Goal: Task Accomplishment & Management: Complete application form

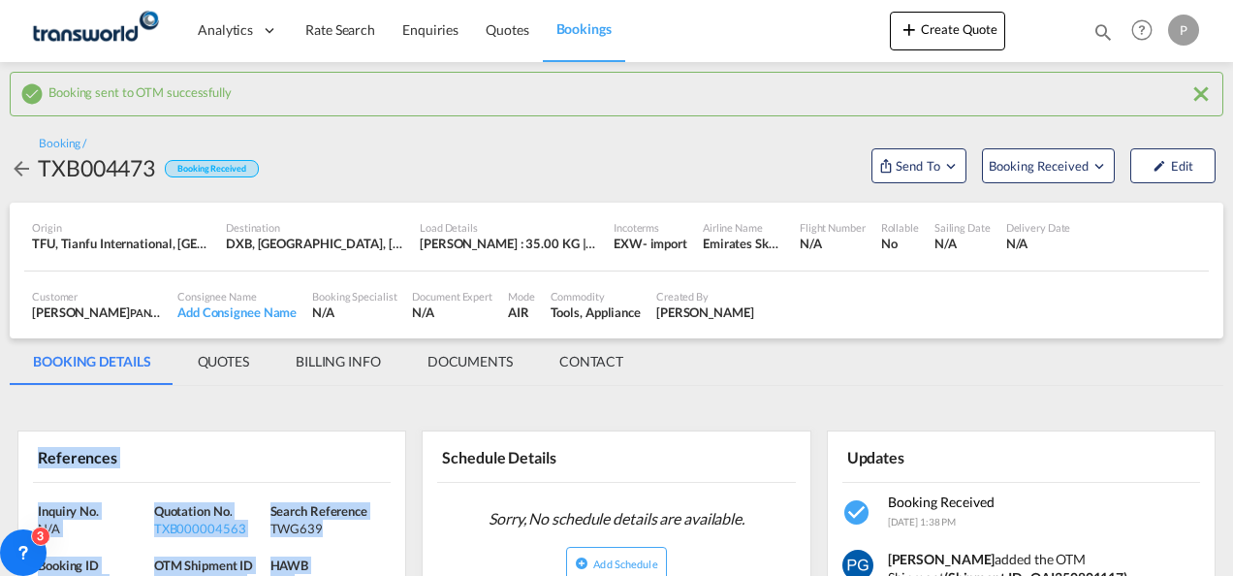
scroll to position [74, 0]
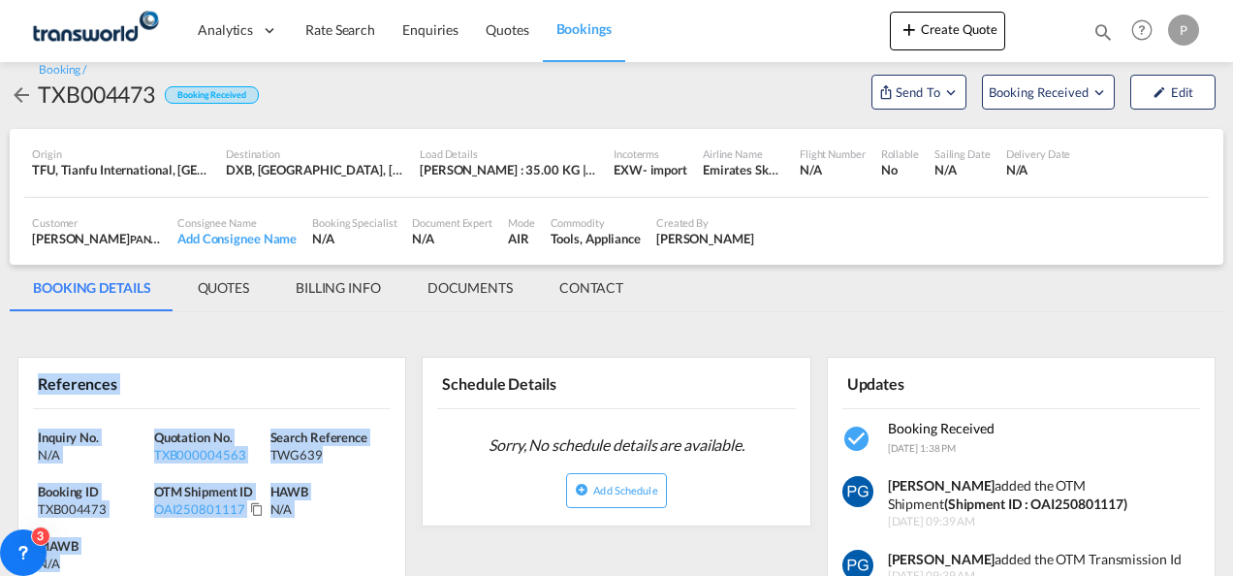
click at [913, 76] on button "Send To" at bounding box center [918, 92] width 95 height 35
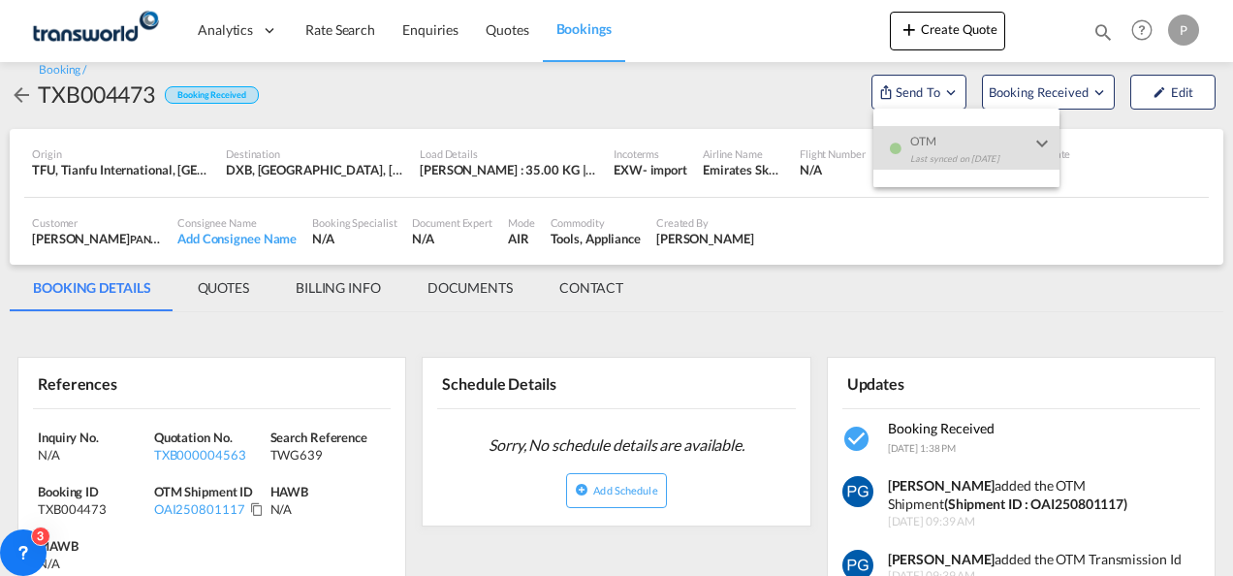
click at [935, 31] on md-backdrop at bounding box center [616, 288] width 1233 height 576
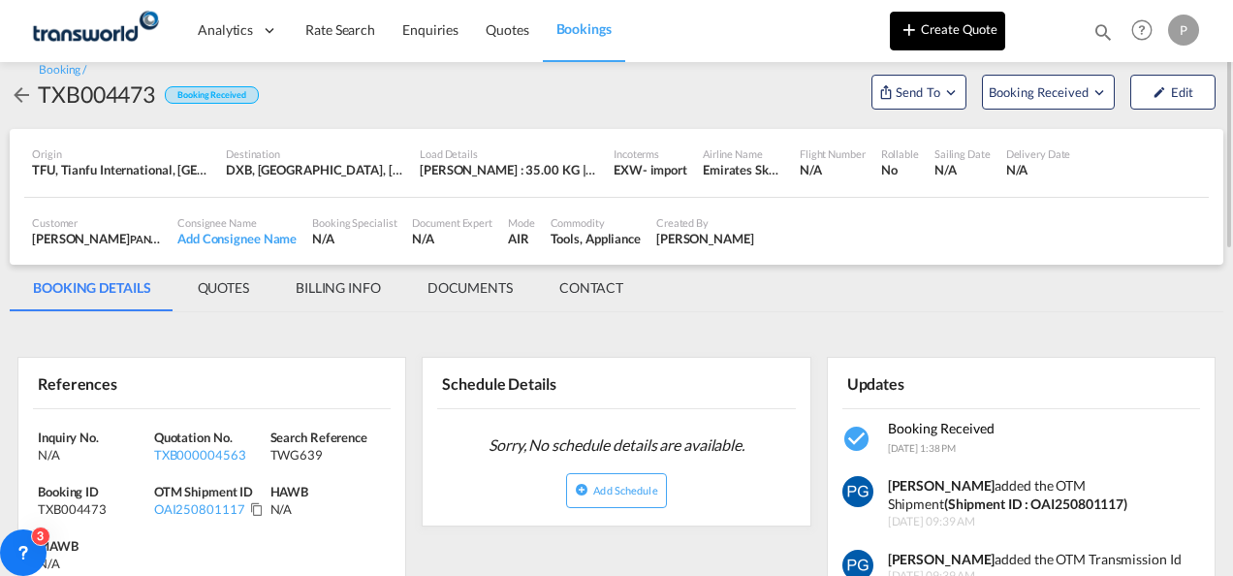
click at [924, 31] on button "Create Quote" at bounding box center [947, 31] width 115 height 39
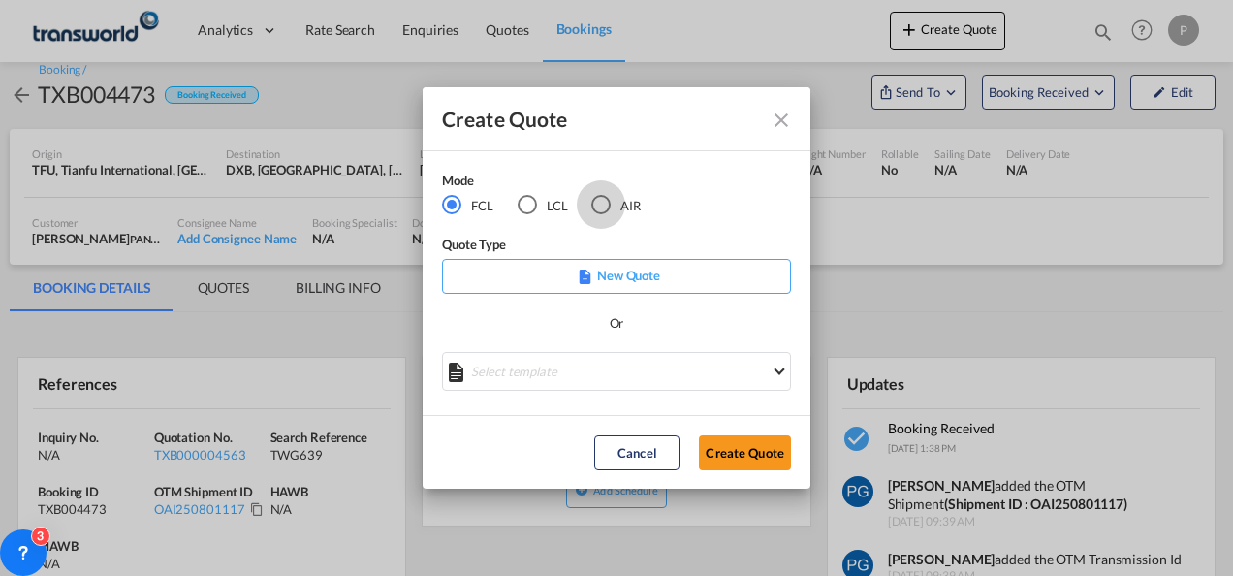
click at [607, 204] on div "AIR" at bounding box center [600, 204] width 19 height 19
click at [738, 454] on button "Create Quote" at bounding box center [745, 452] width 92 height 35
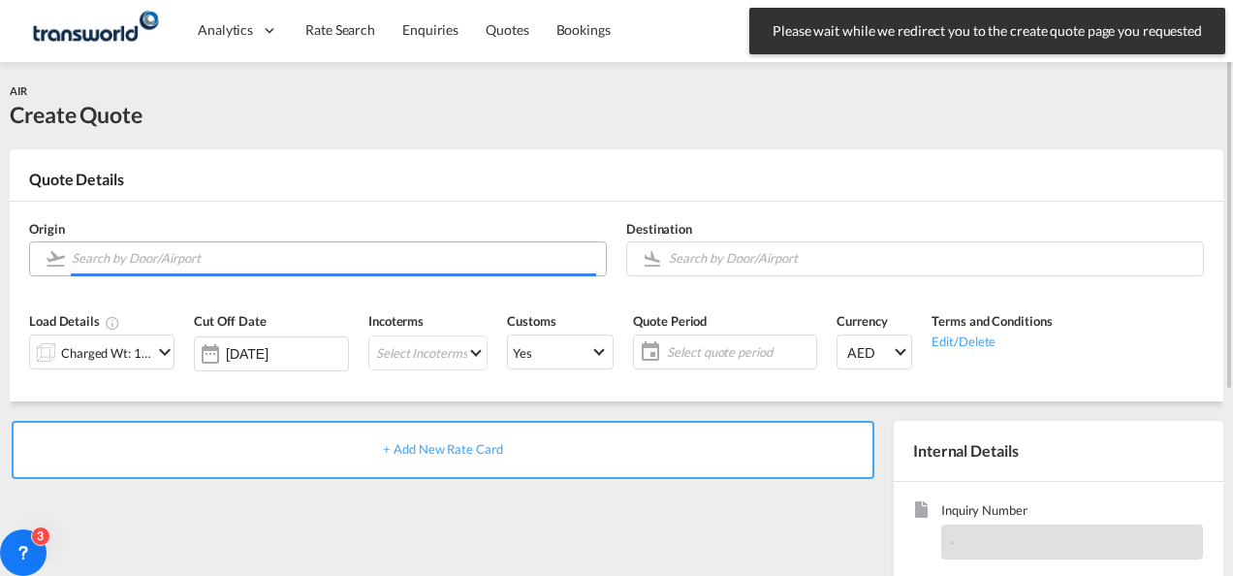
click at [281, 255] on input "Search by Door/Airport" at bounding box center [334, 258] width 524 height 34
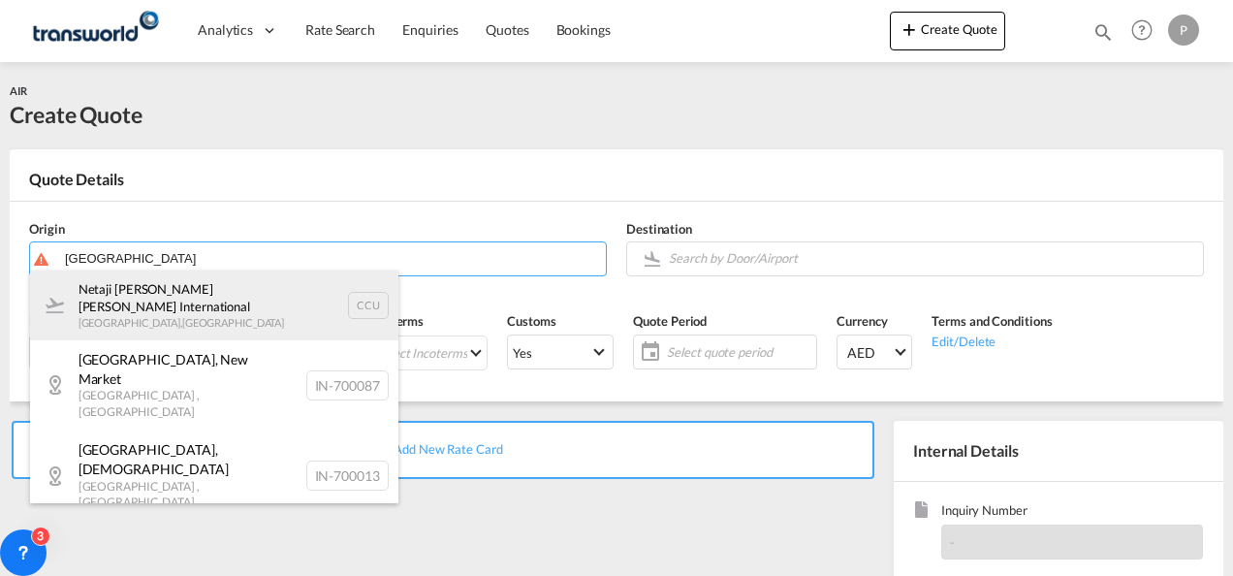
click at [157, 308] on div "Netaji [PERSON_NAME] [PERSON_NAME] International [GEOGRAPHIC_DATA] , [GEOGRAPHI…" at bounding box center [214, 305] width 368 height 70
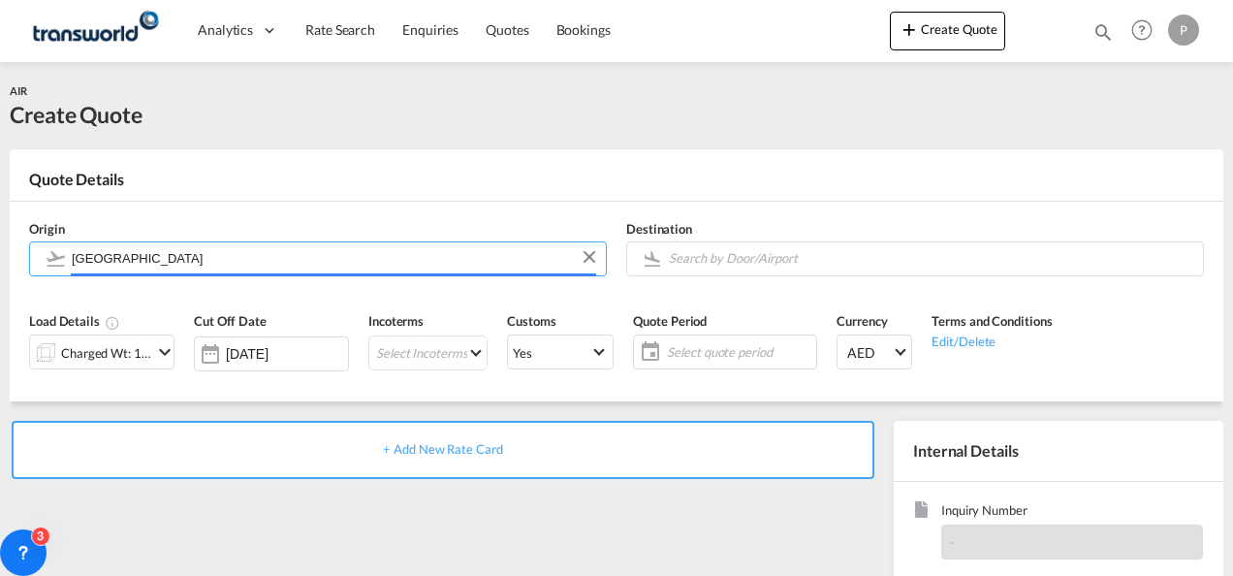
type input "Netaji [PERSON_NAME] [PERSON_NAME] International, [GEOGRAPHIC_DATA], CCU"
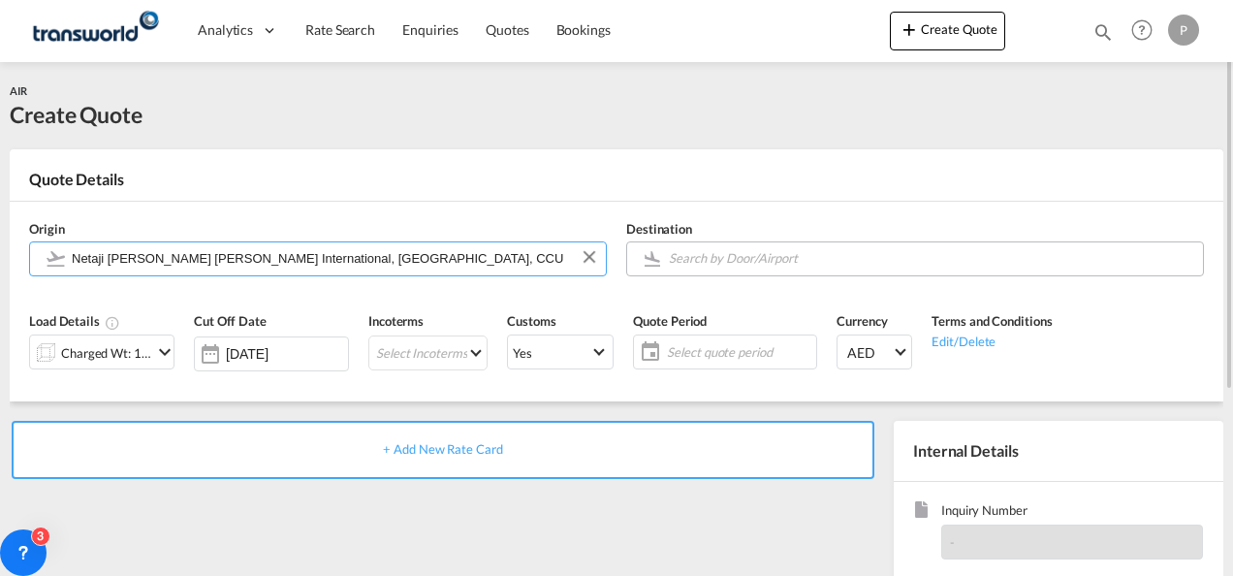
click at [741, 267] on body "Analytics Dashboard Rate Search Enquiries Quotes Bookings" at bounding box center [616, 288] width 1233 height 576
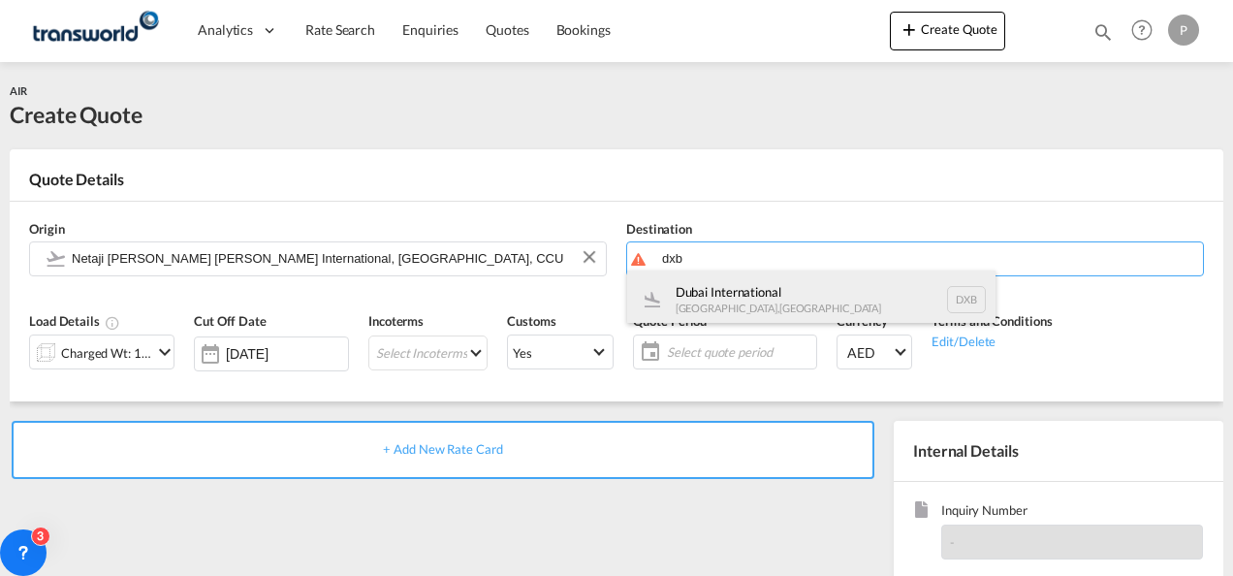
click at [733, 297] on div "Dubai International [GEOGRAPHIC_DATA] , [GEOGRAPHIC_DATA] DXB" at bounding box center [811, 299] width 368 height 58
type input "Dubai International, [GEOGRAPHIC_DATA], DXB"
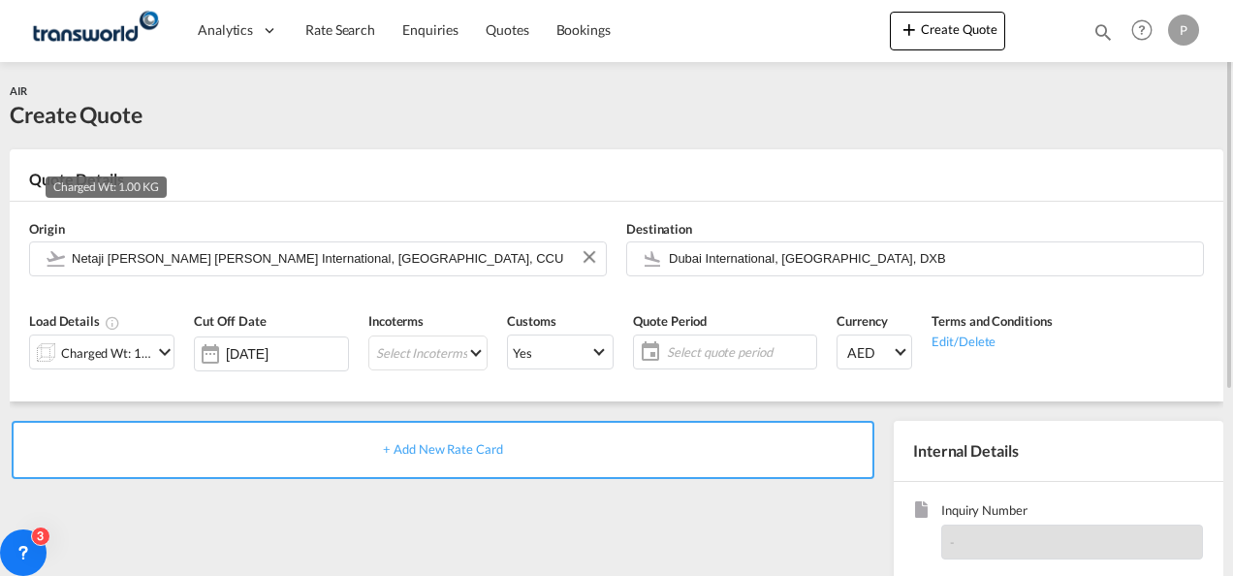
click at [125, 358] on div "Charged Wt: 1.00 KG" at bounding box center [106, 352] width 91 height 27
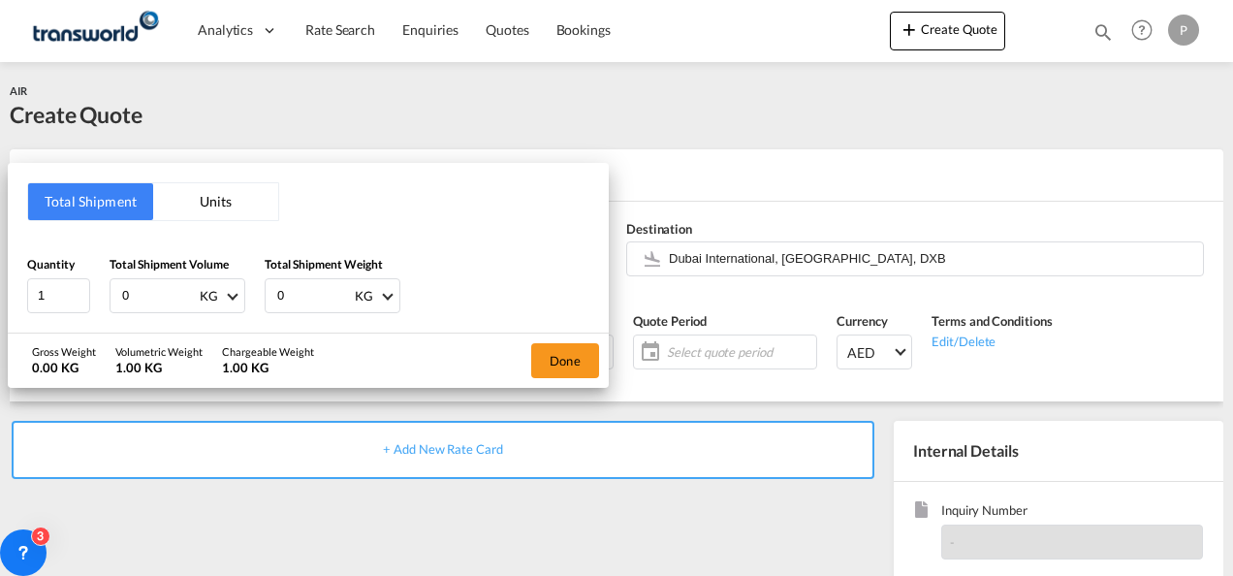
click at [162, 288] on input "0" at bounding box center [159, 295] width 78 height 33
type input "1800"
click at [295, 298] on input "0" at bounding box center [314, 295] width 78 height 33
type input "1799"
click at [568, 354] on button "Done" at bounding box center [565, 360] width 68 height 35
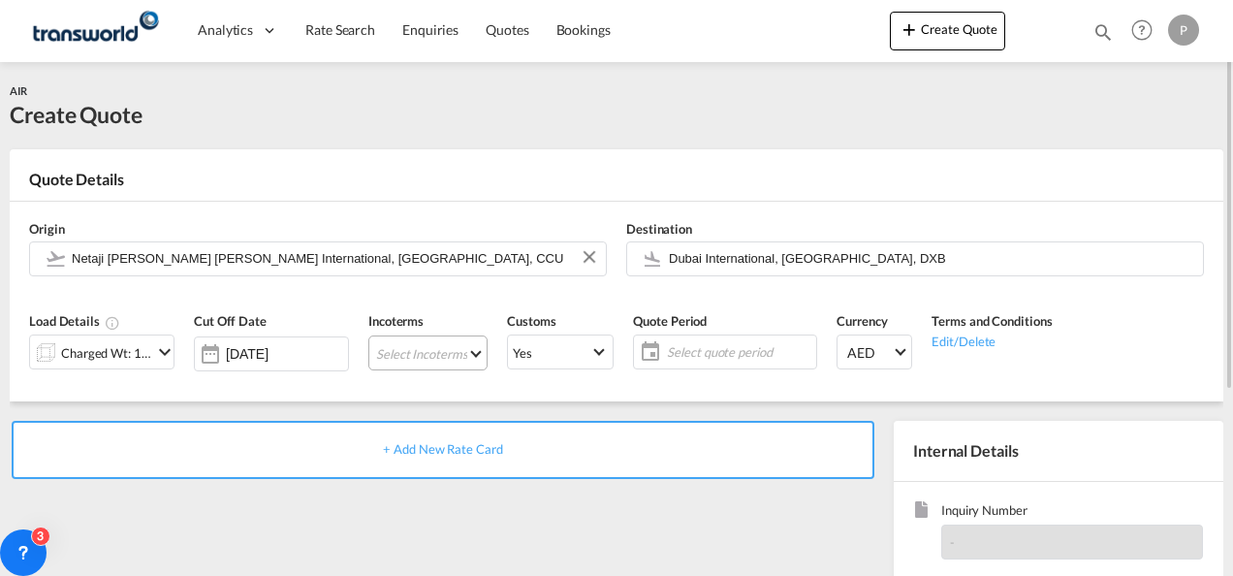
click at [368, 346] on md-select "Select Incoterms CIP - import Carriage and Insurance Paid to CIF - import Cost,…" at bounding box center [427, 352] width 119 height 35
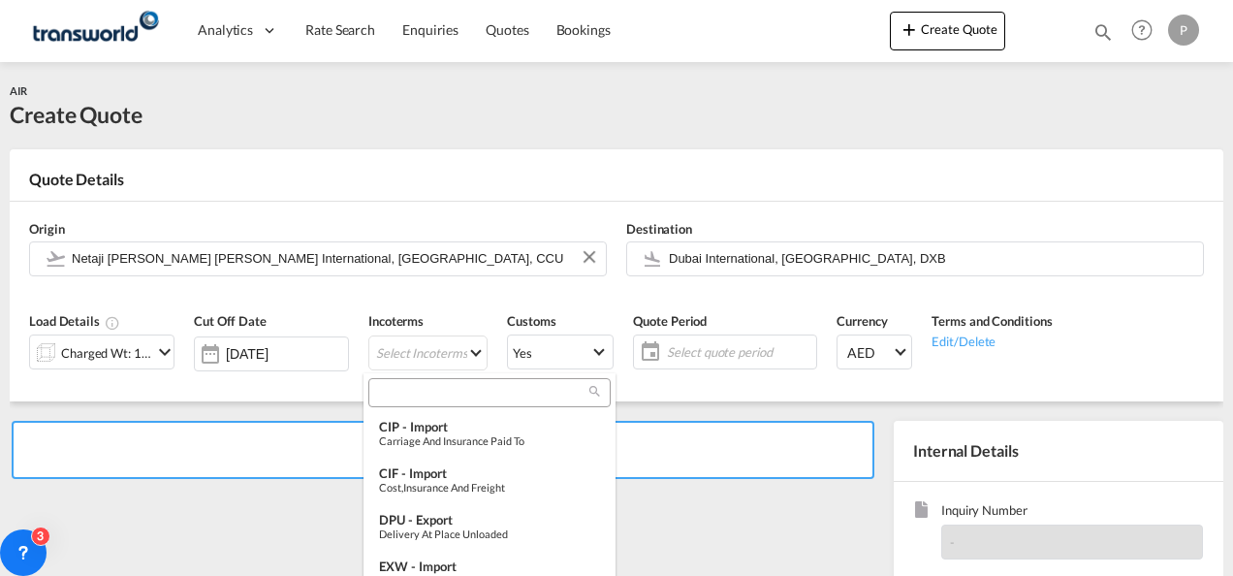
click at [411, 395] on input "search" at bounding box center [481, 392] width 215 height 17
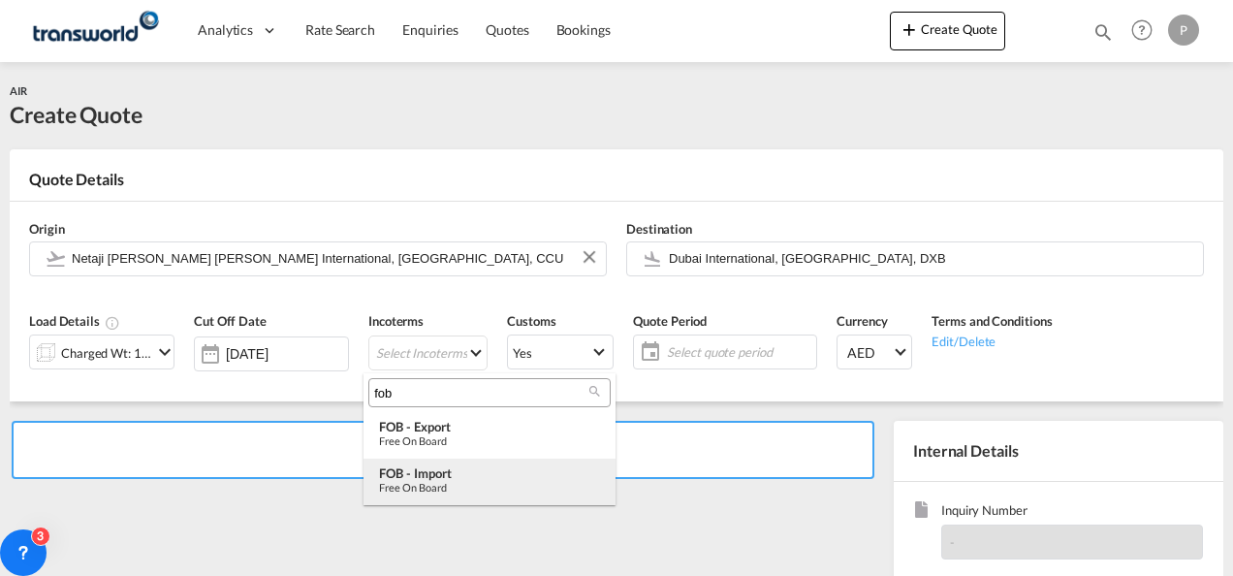
type input "fob"
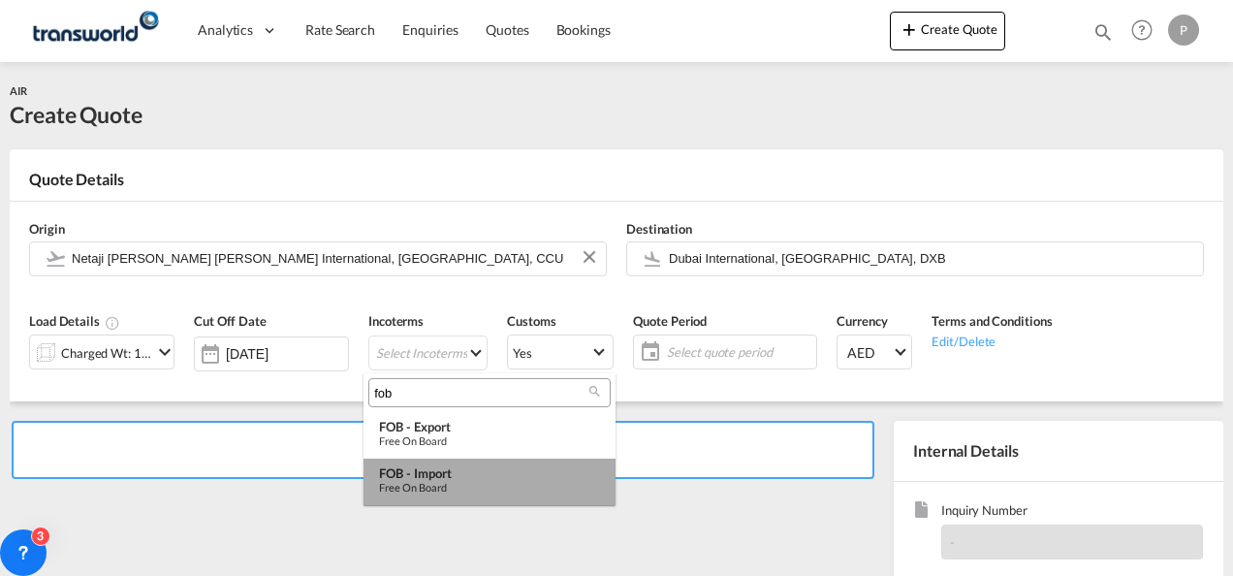
click at [431, 485] on div "Free on Board" at bounding box center [489, 487] width 221 height 13
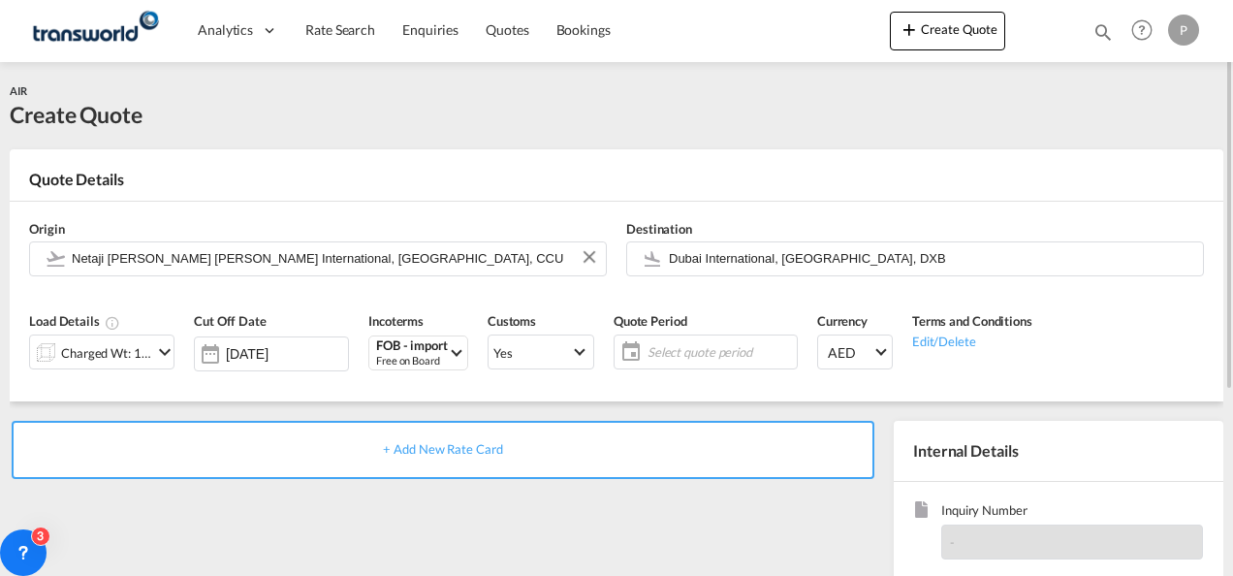
click at [694, 349] on span "Select quote period" at bounding box center [719, 351] width 144 height 17
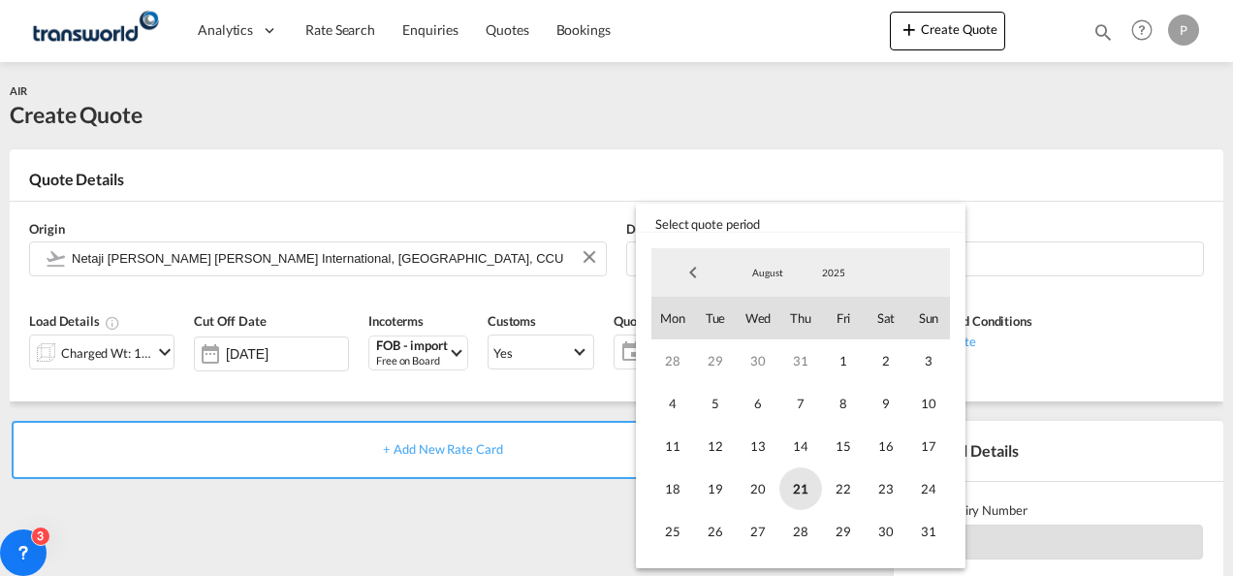
click at [802, 483] on span "21" at bounding box center [800, 488] width 43 height 43
click at [946, 537] on span "31" at bounding box center [928, 531] width 43 height 43
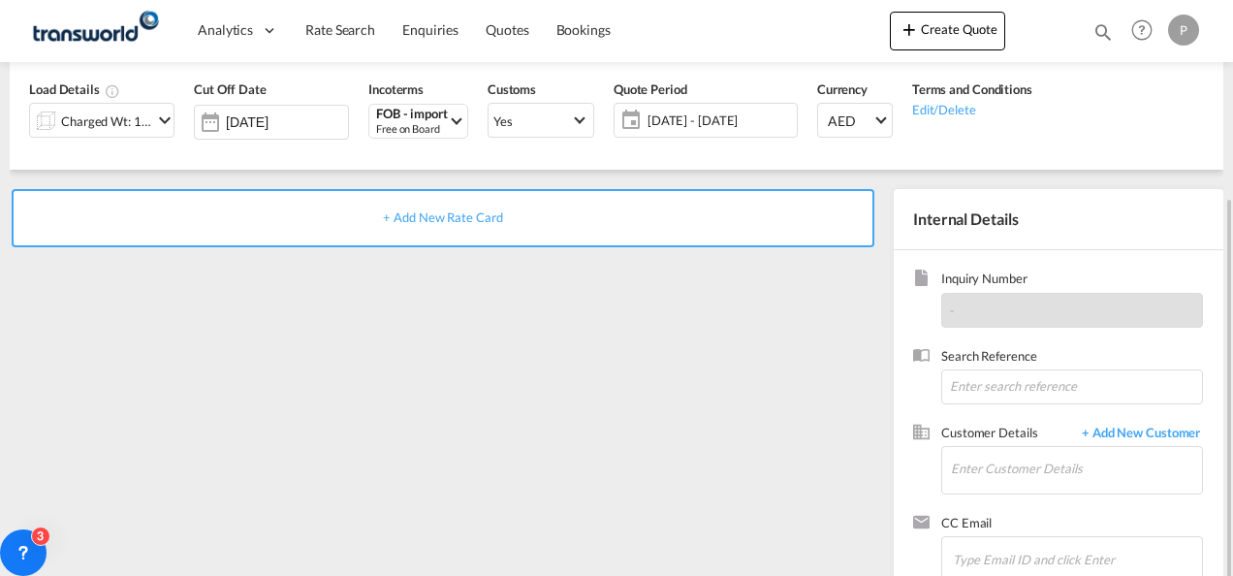
scroll to position [273, 0]
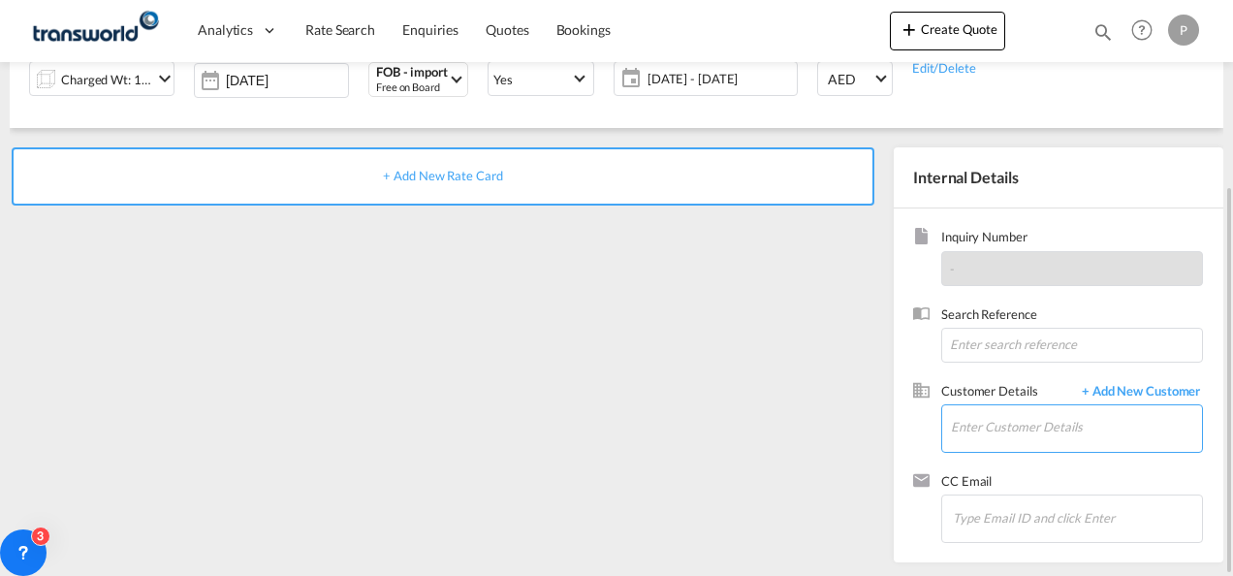
click at [998, 425] on input "Enter Customer Details" at bounding box center [1076, 427] width 251 height 44
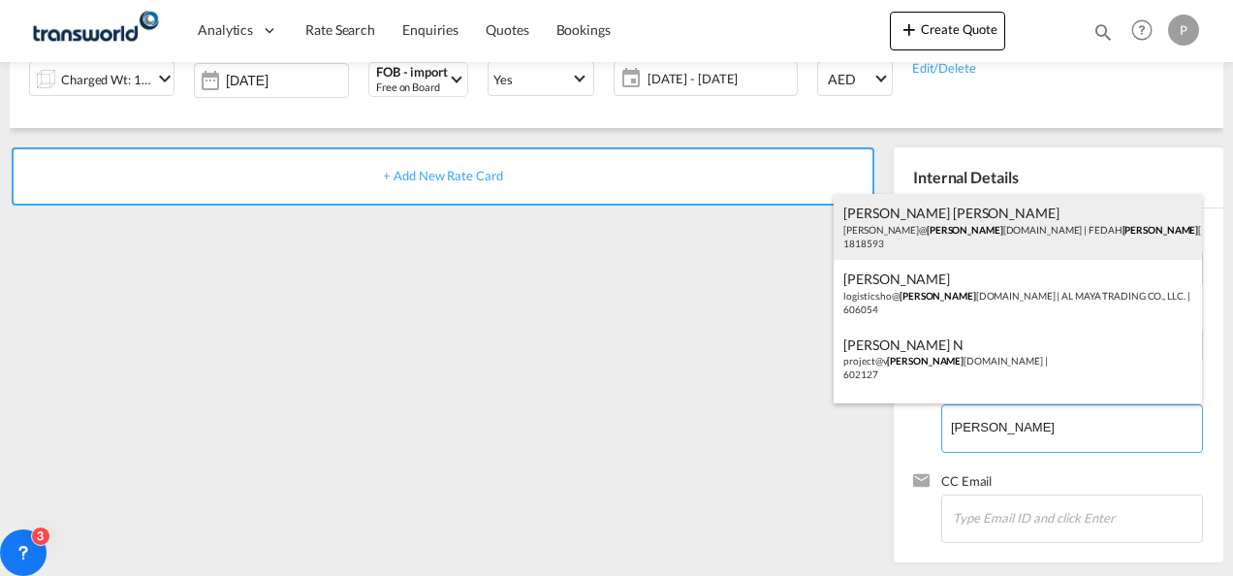
click at [931, 220] on div "[PERSON_NAME] [PERSON_NAME] [PERSON_NAME]@ [PERSON_NAME] [DOMAIN_NAME] | FEDAH …" at bounding box center [1018, 227] width 368 height 66
type input "FEDAH ALMADINA GOODS WHOLESALERS CO. L.L.C, [PERSON_NAME] [PERSON_NAME], [PERSO…"
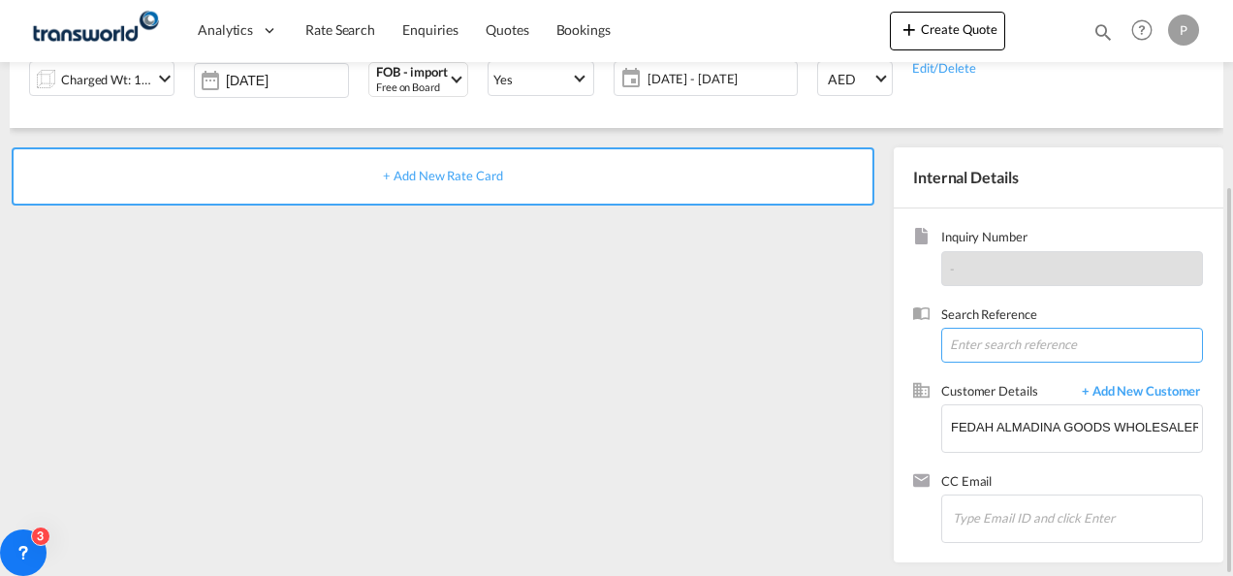
paste input "17614507172"
type input "17614507172"
click at [481, 177] on span "+ Add New Rate Card" at bounding box center [442, 176] width 119 height 16
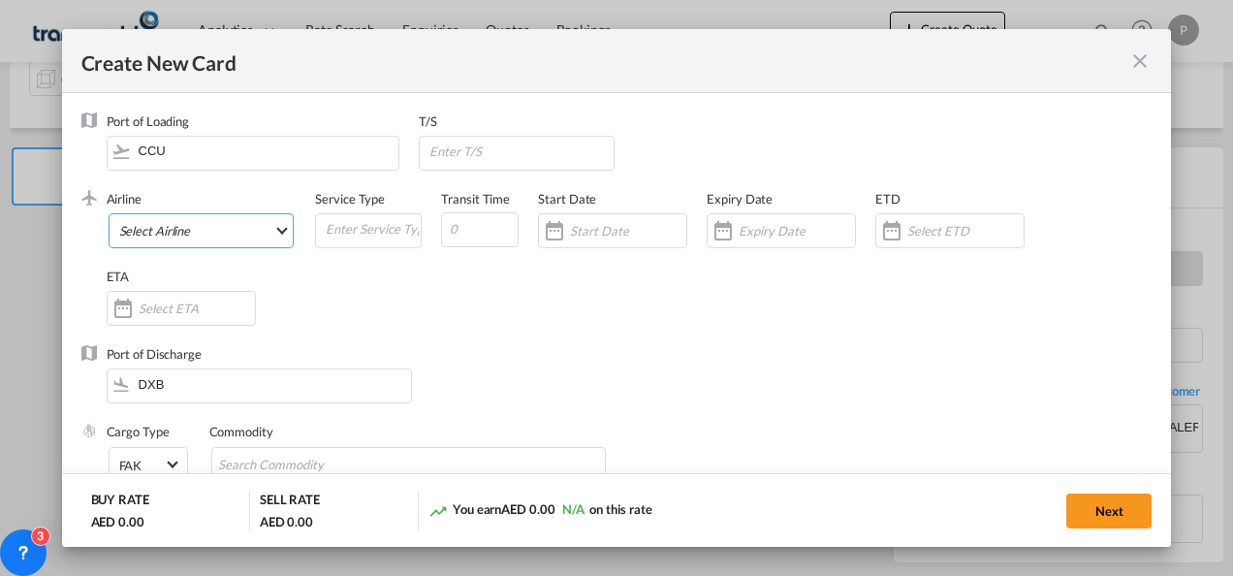
click at [231, 228] on md-select "Select Airline AIR EXPRESS S.A. (1166- / -) CMA CGM Air Cargo (1140-2C / -) DDW…" at bounding box center [202, 230] width 186 height 35
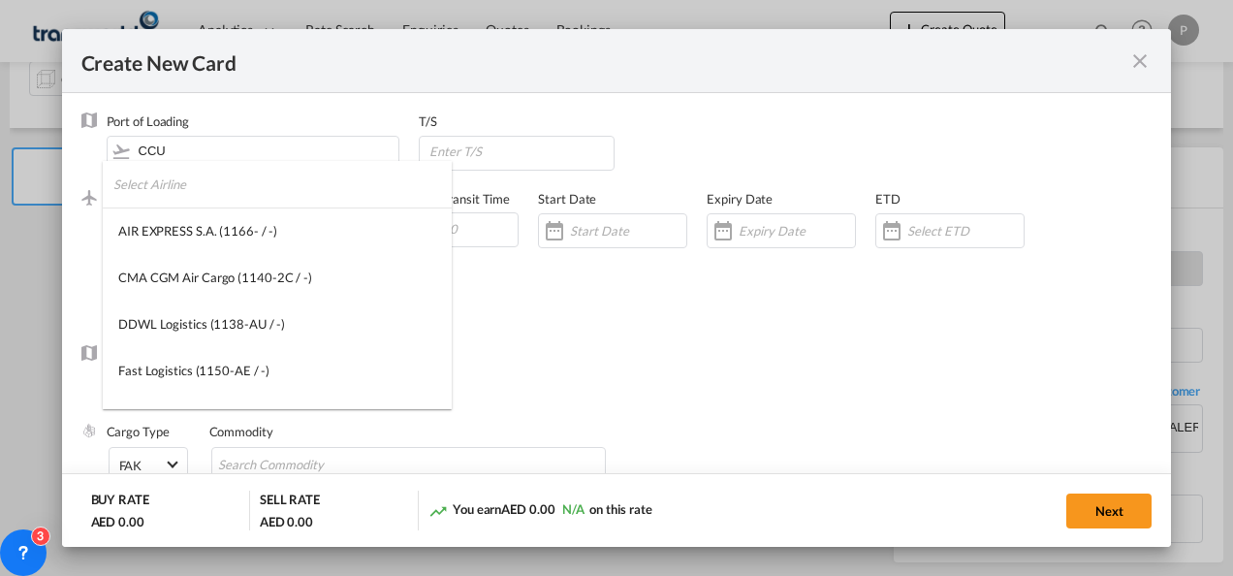
click at [281, 186] on input "search" at bounding box center [282, 184] width 338 height 47
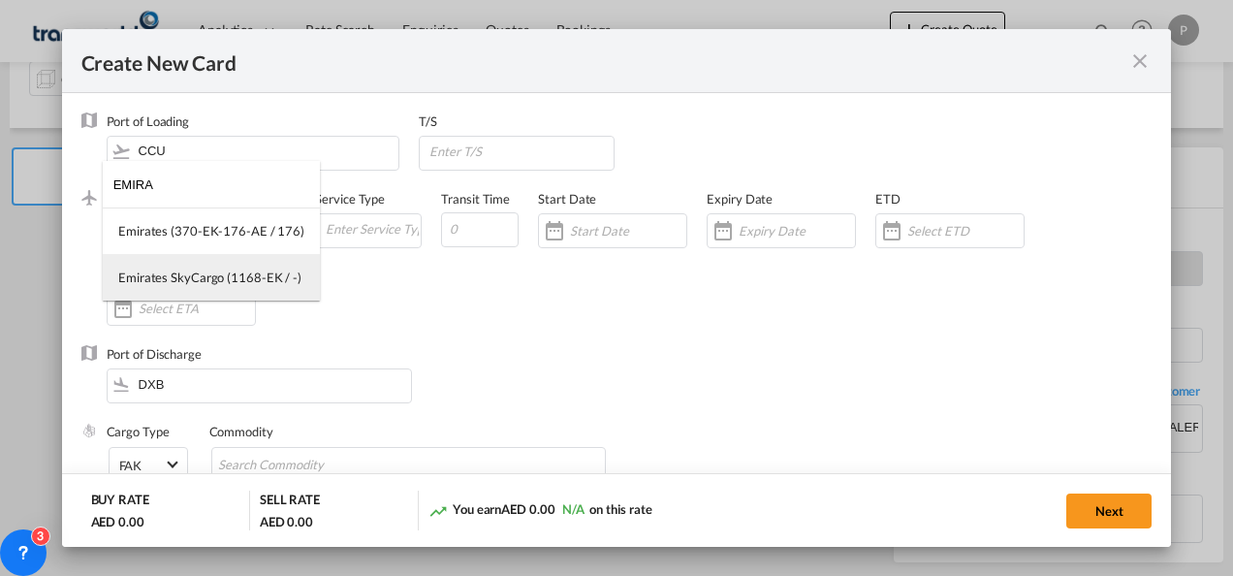
type input "EMIRA"
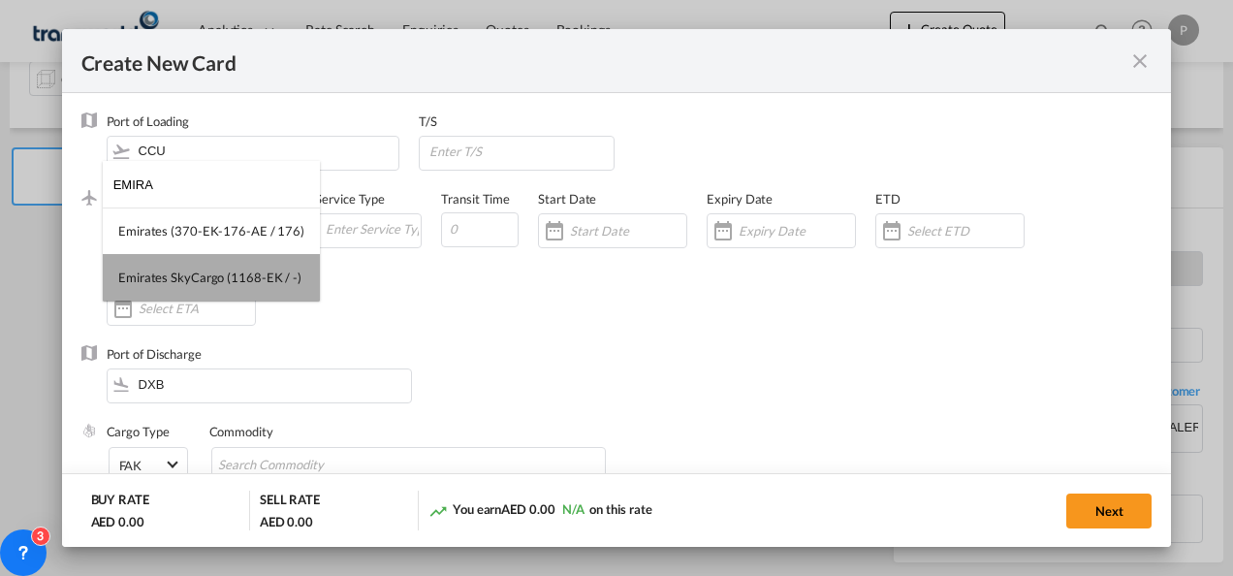
click at [220, 273] on div "Emirates SkyCargo (1168-EK / -)" at bounding box center [209, 276] width 183 height 17
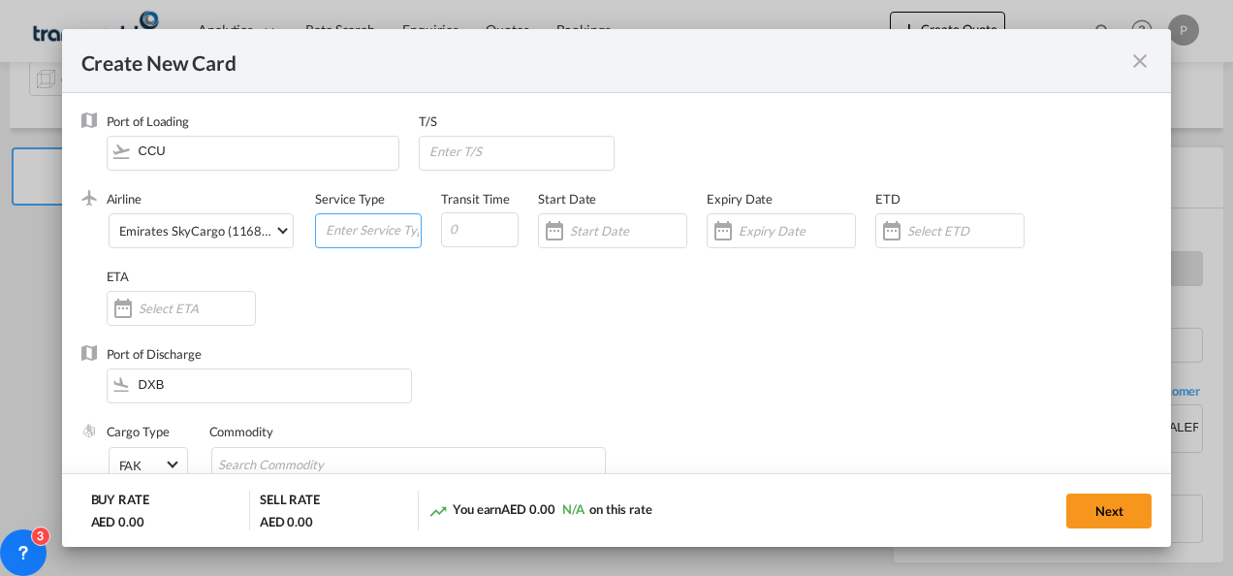
click at [349, 237] on input "Create New Card ..." at bounding box center [372, 228] width 97 height 29
type input "FOB IMPORT"
click at [774, 227] on input "Create New Card ..." at bounding box center [797, 231] width 116 height 16
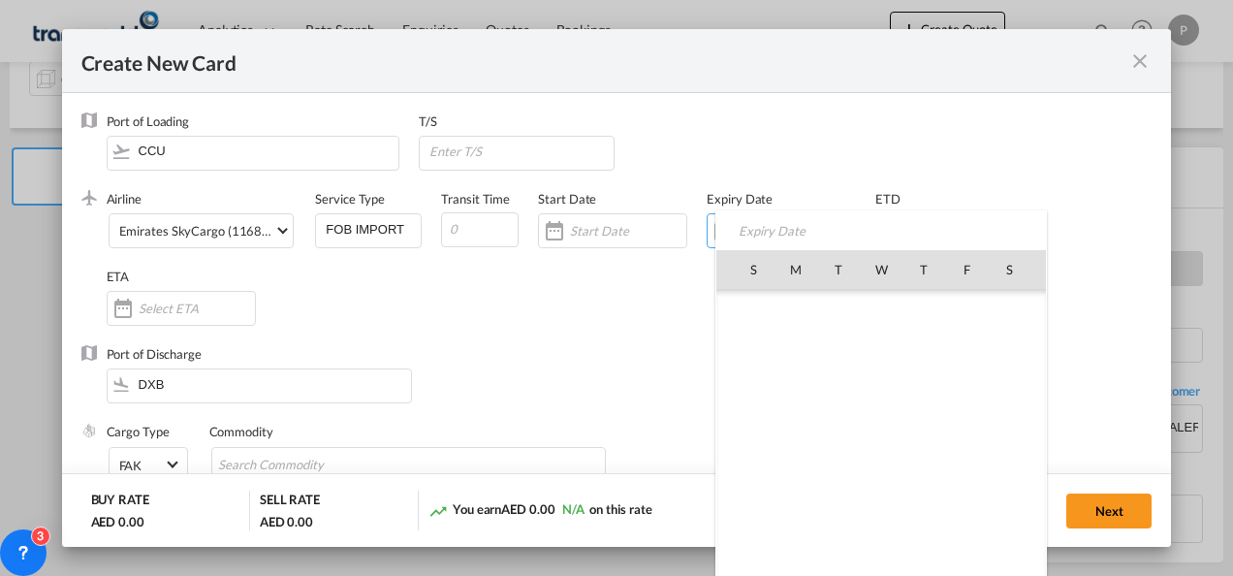
scroll to position [448738, 0]
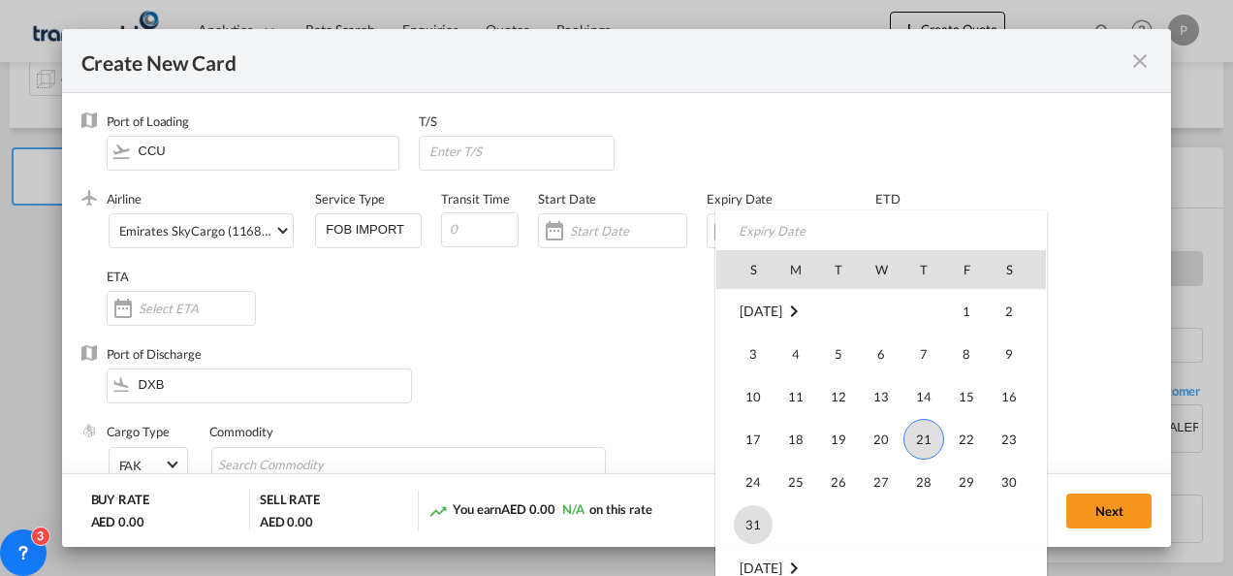
click at [764, 521] on span "31" at bounding box center [753, 524] width 39 height 39
type input "[DATE]"
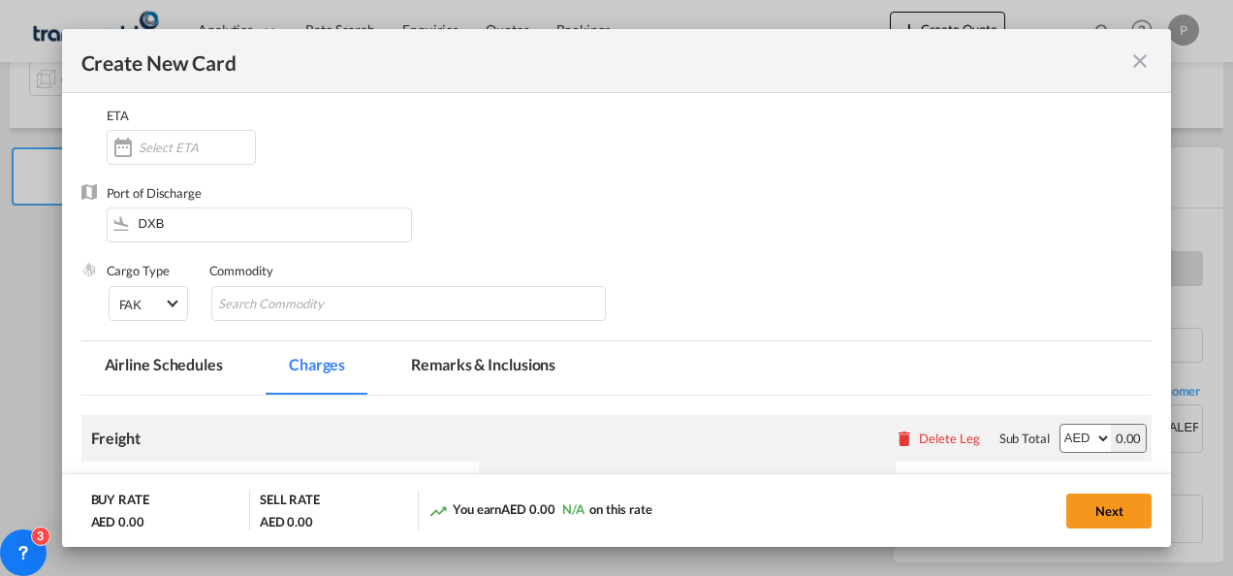
scroll to position [170, 0]
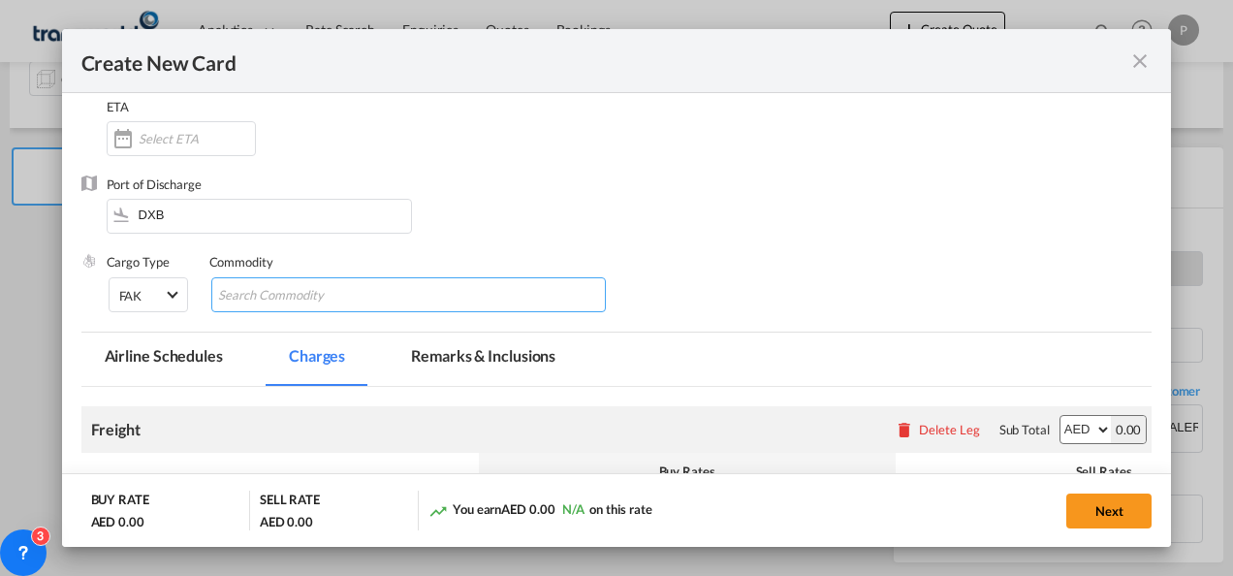
click at [366, 287] on input "Chips input." at bounding box center [306, 295] width 177 height 31
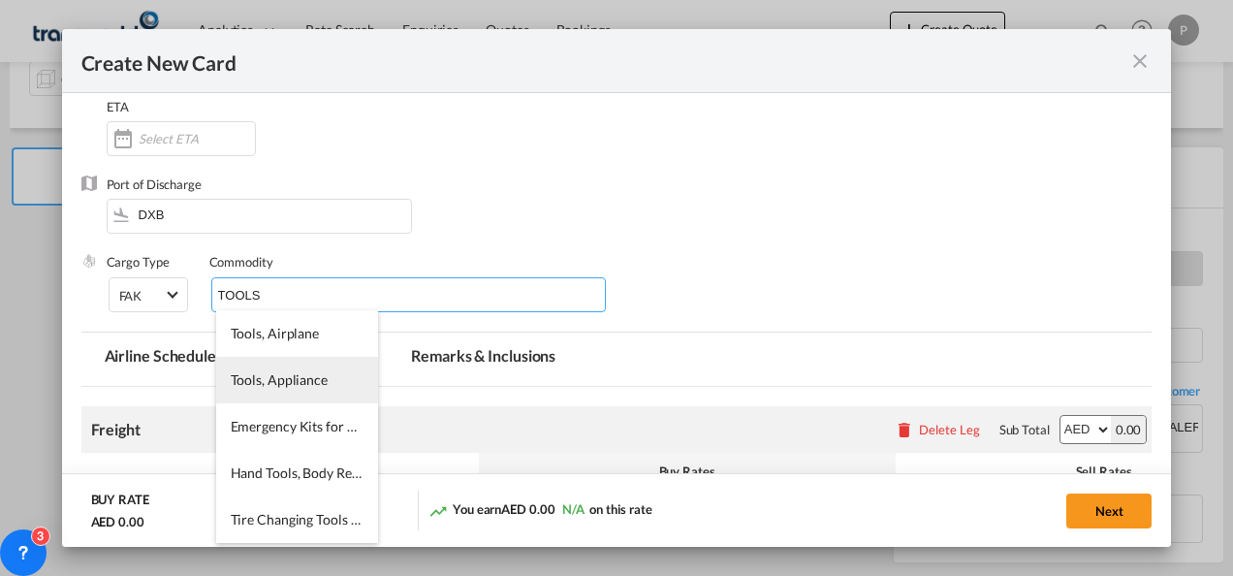
type input "TOOLS"
click at [306, 376] on span "Tools, Appliance" at bounding box center [279, 379] width 97 height 16
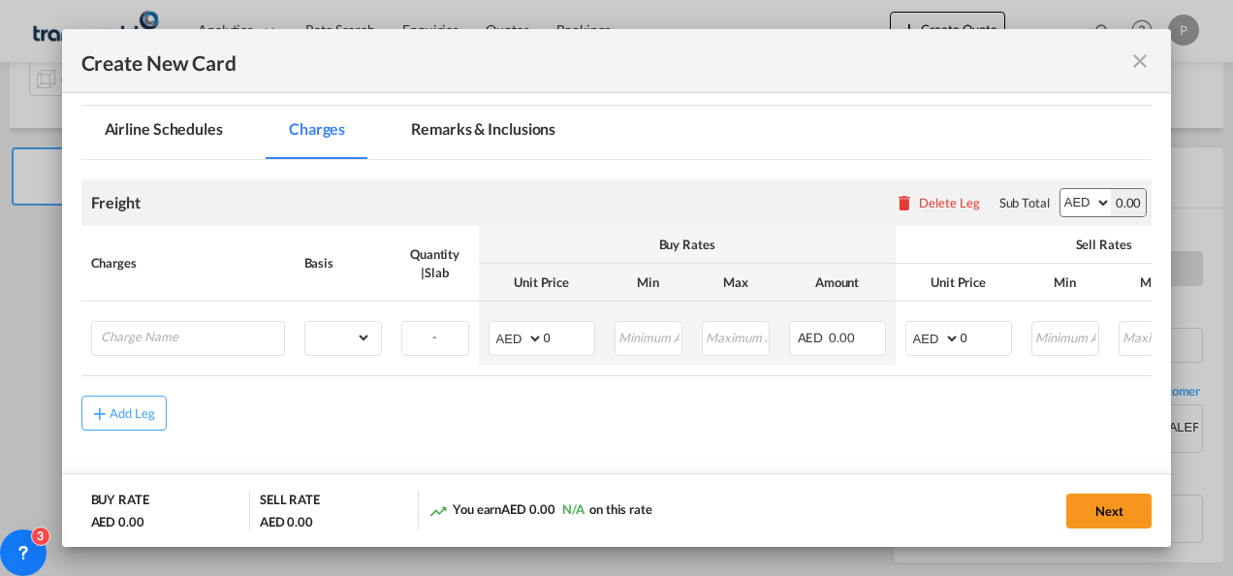
scroll to position [415, 0]
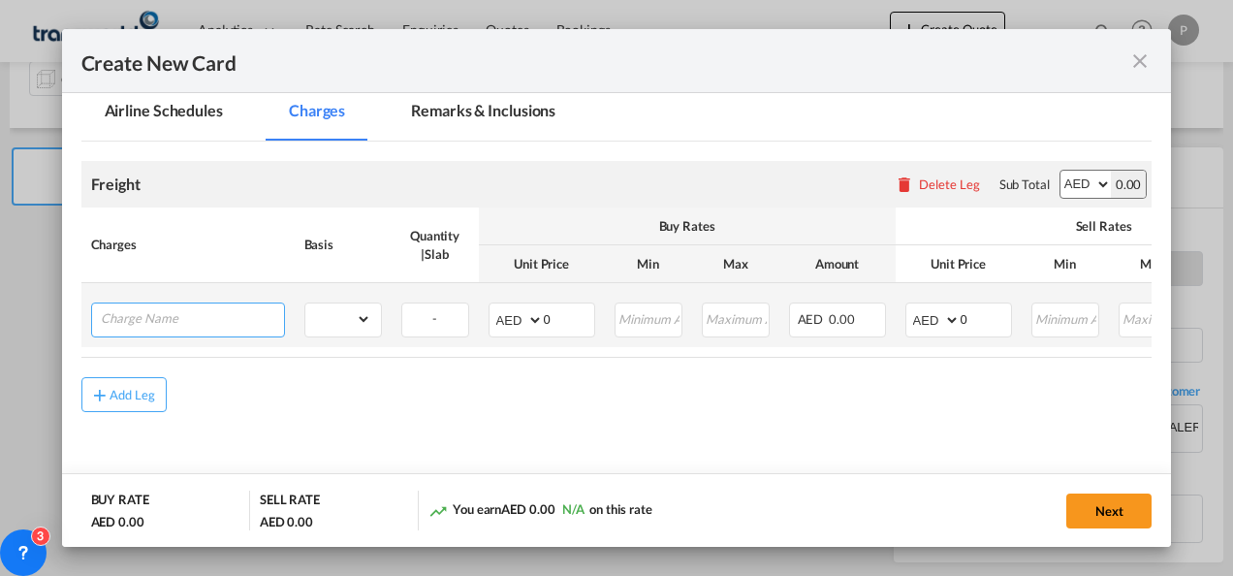
click at [211, 319] on input "Charge Name" at bounding box center [192, 317] width 183 height 29
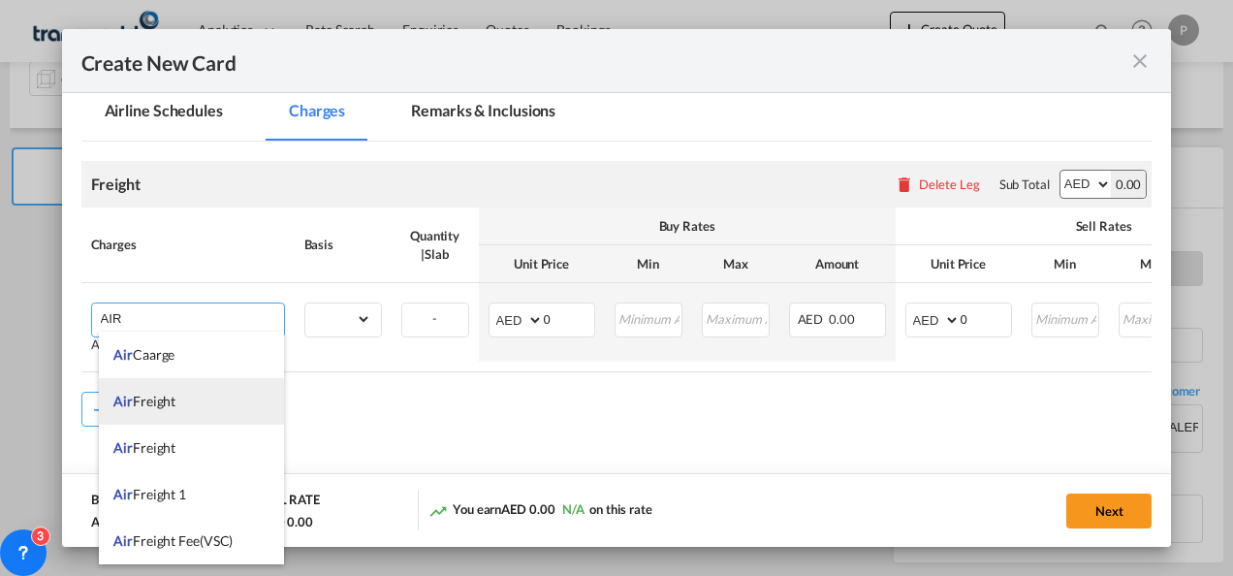
click at [178, 399] on li "Air Freight" at bounding box center [191, 401] width 185 height 47
type input "Air Freight"
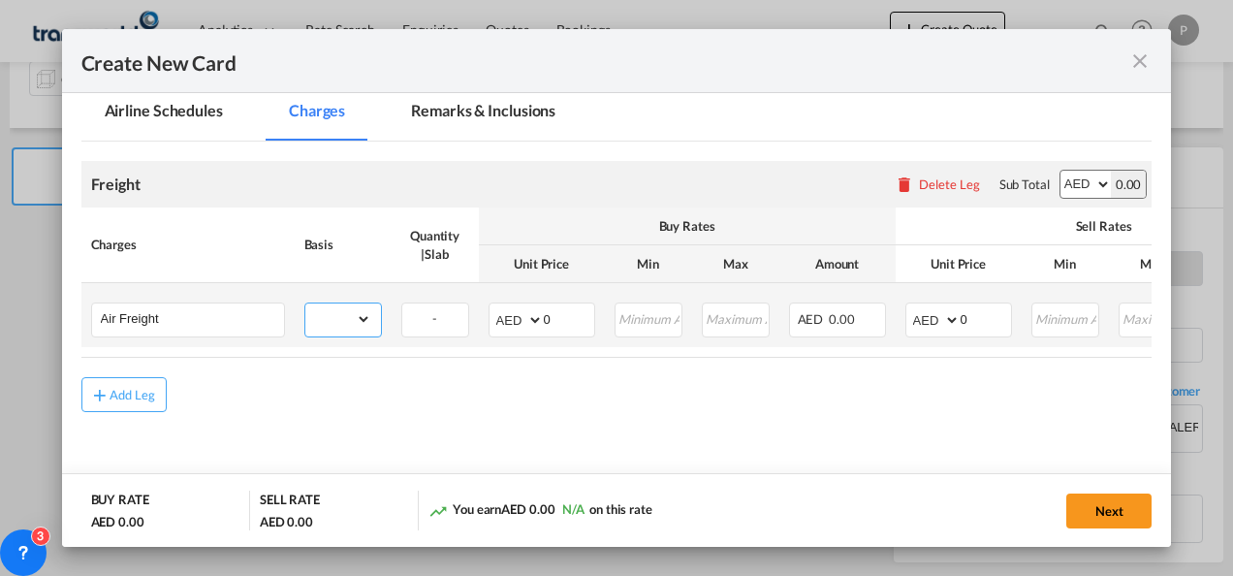
click at [361, 324] on select "gross_weight volumetric_weight per_shipment per_bl per_km % on air freight per_…" at bounding box center [338, 318] width 66 height 31
select select "per_shipment"
click at [305, 303] on select "gross_weight volumetric_weight per_shipment per_bl per_km % on air freight per_…" at bounding box center [338, 318] width 66 height 31
click at [505, 320] on select "AED AFN ALL AMD ANG AOA ARS AUD AWG AZN BAM BBD BDT BGN BHD BIF BMD BND [PERSON…" at bounding box center [517, 319] width 50 height 27
select select "string:USD"
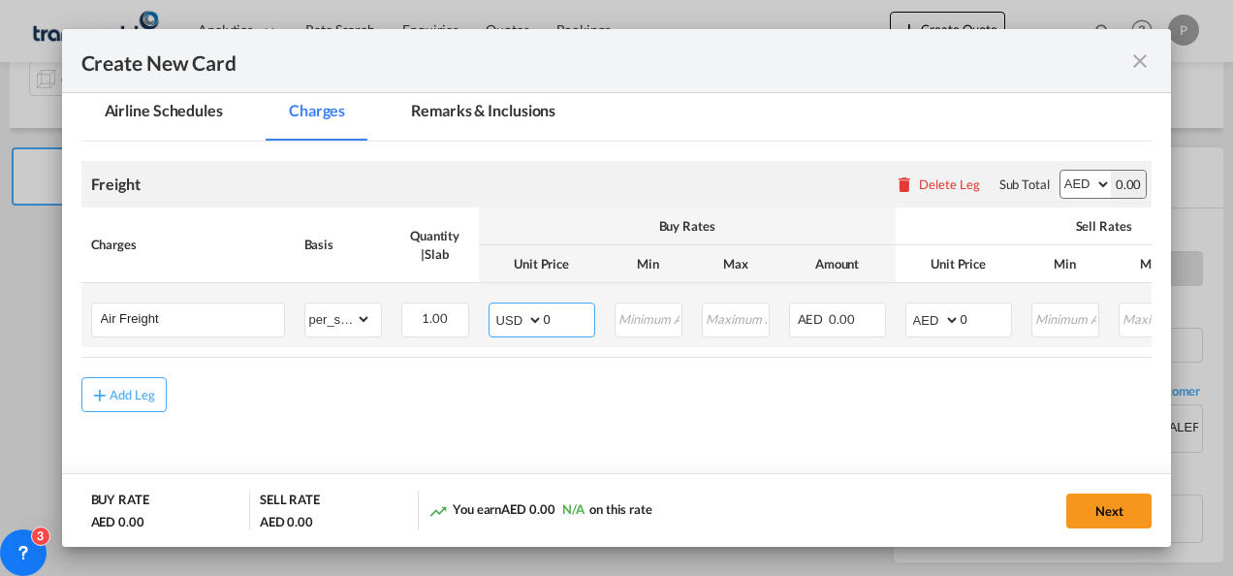
click at [492, 306] on select "AED AFN ALL AMD ANG AOA ARS AUD AWG AZN BAM BBD BDT BGN BHD BIF BMD BND [PERSON…" at bounding box center [517, 319] width 50 height 27
click at [566, 312] on input "0" at bounding box center [569, 317] width 50 height 29
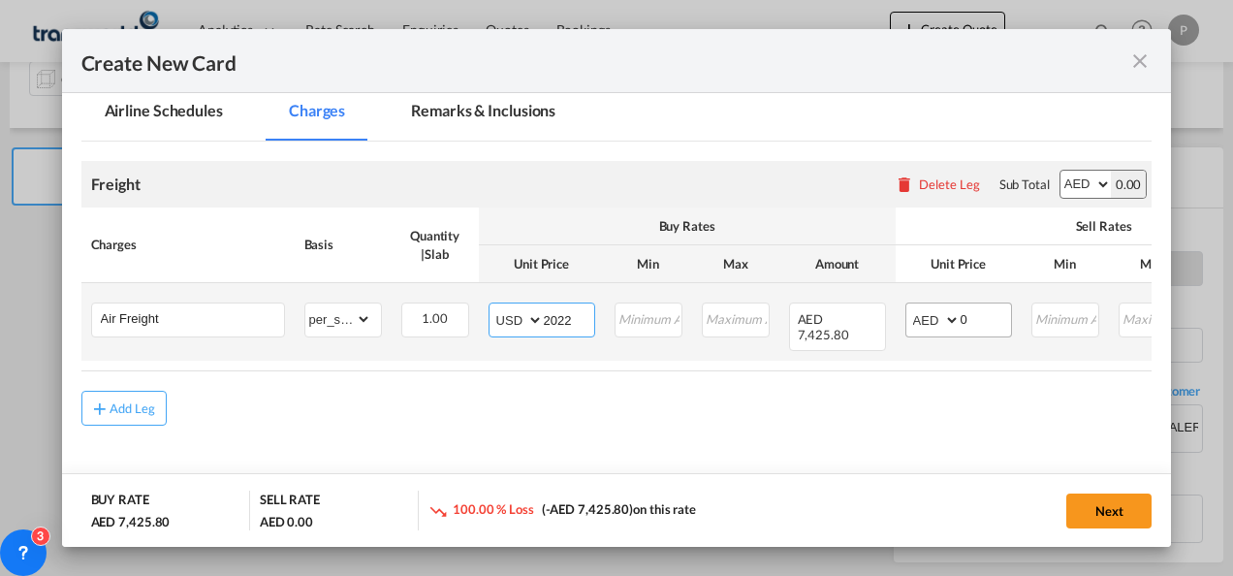
type input "2022"
click at [924, 314] on select "AED AFN ALL AMD ANG AOA ARS AUD AWG AZN BAM BBD BDT BGN BHD BIF BMD BND [PERSON…" at bounding box center [934, 319] width 50 height 27
select select "string:USD"
click at [909, 306] on select "AED AFN ALL AMD ANG AOA ARS AUD AWG AZN BAM BBD BDT BGN BHD BIF BMD BND [PERSON…" at bounding box center [934, 319] width 50 height 27
click at [974, 322] on input "0" at bounding box center [986, 317] width 50 height 29
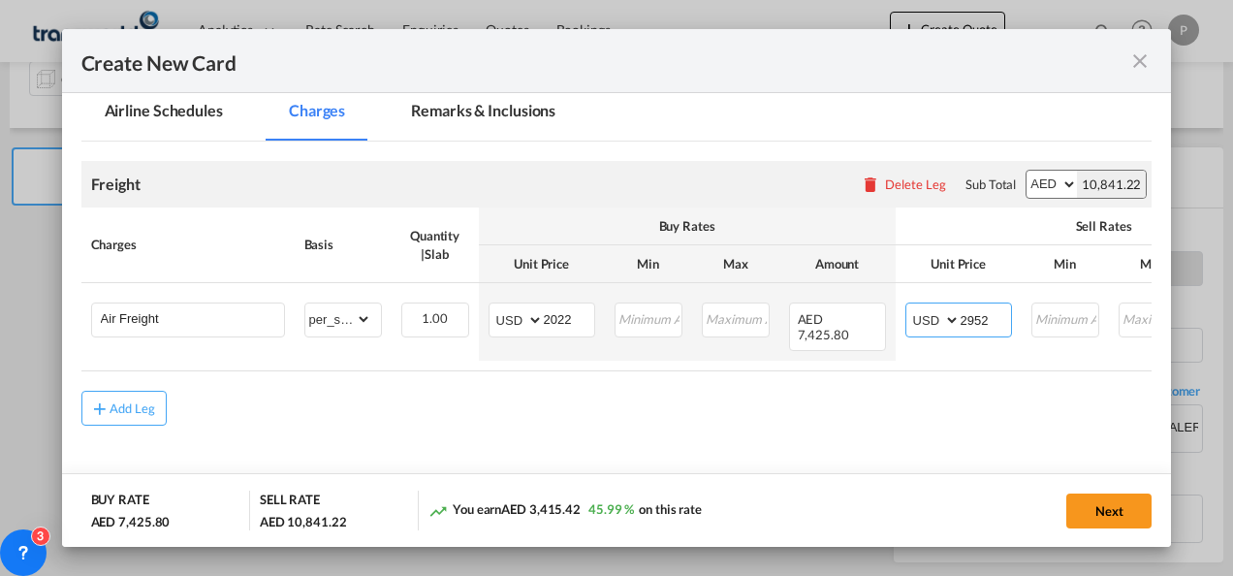
type input "2952"
click at [1102, 510] on button "Next" at bounding box center [1108, 510] width 85 height 35
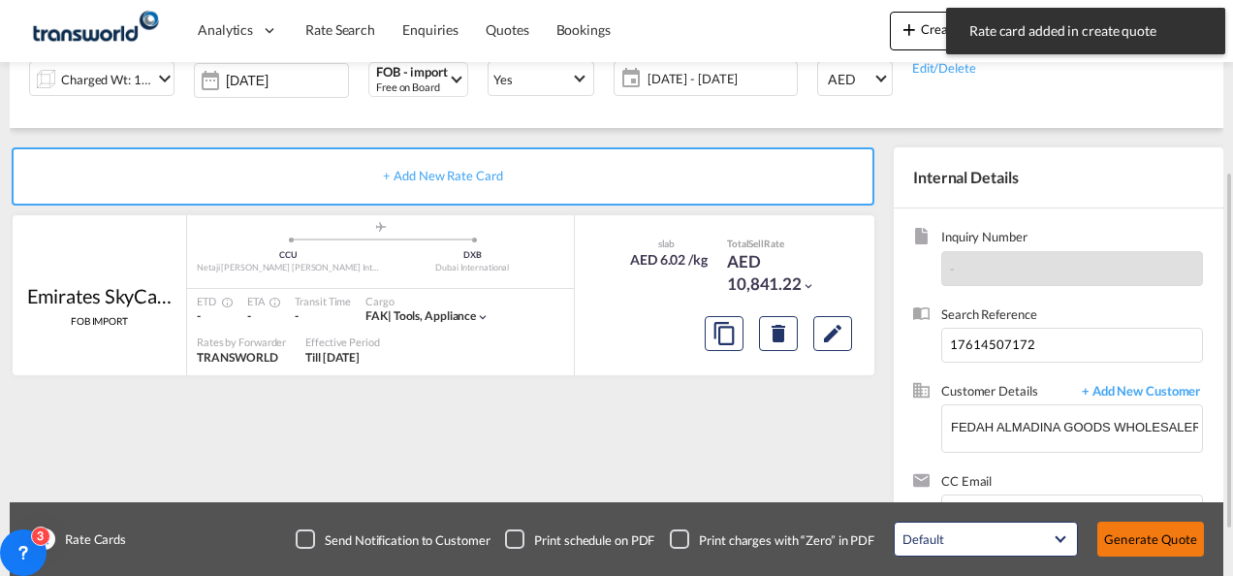
click at [1146, 539] on button "Generate Quote" at bounding box center [1150, 538] width 107 height 35
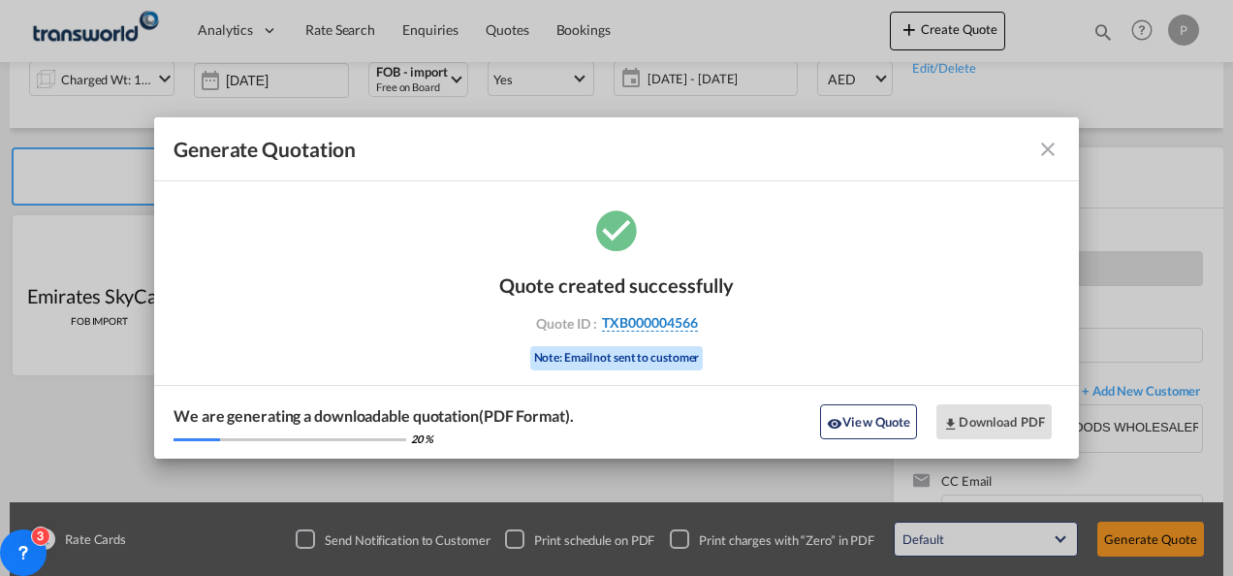
click at [673, 318] on span "TXB000004566" at bounding box center [650, 322] width 96 height 17
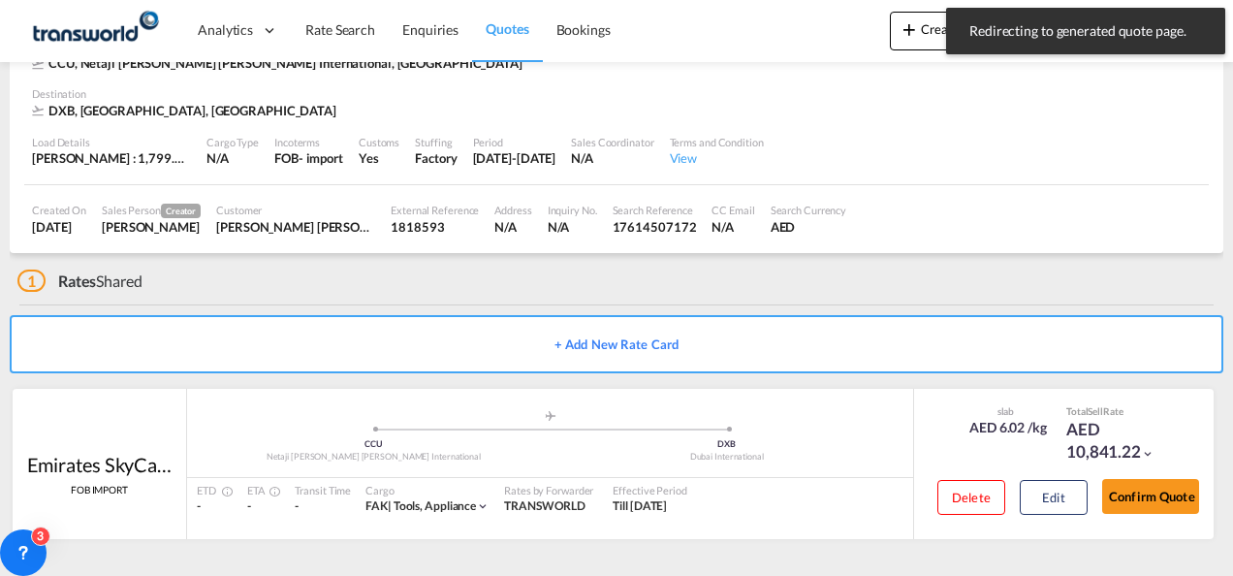
scroll to position [118, 0]
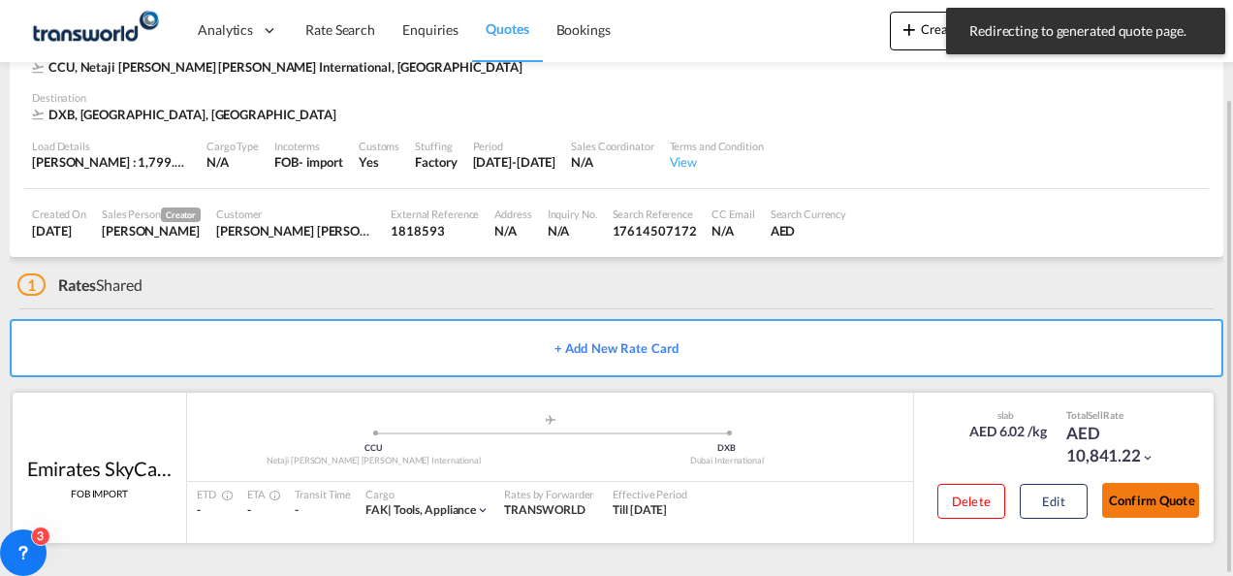
click at [1159, 500] on button "Confirm Quote" at bounding box center [1150, 500] width 97 height 35
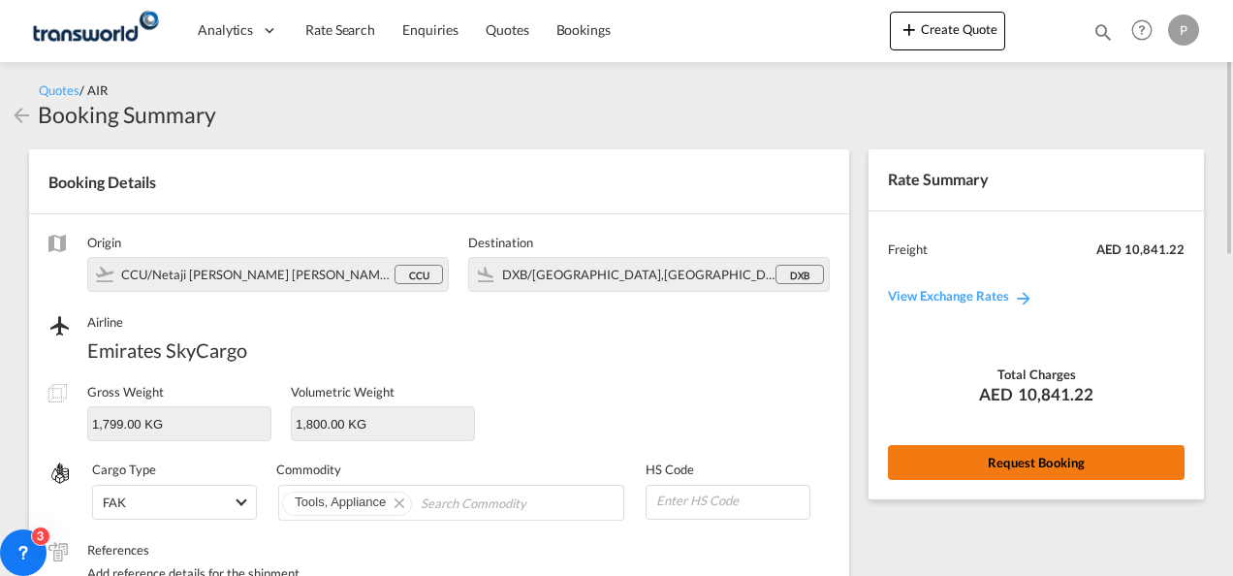
click at [1026, 463] on button "Request Booking" at bounding box center [1036, 462] width 297 height 35
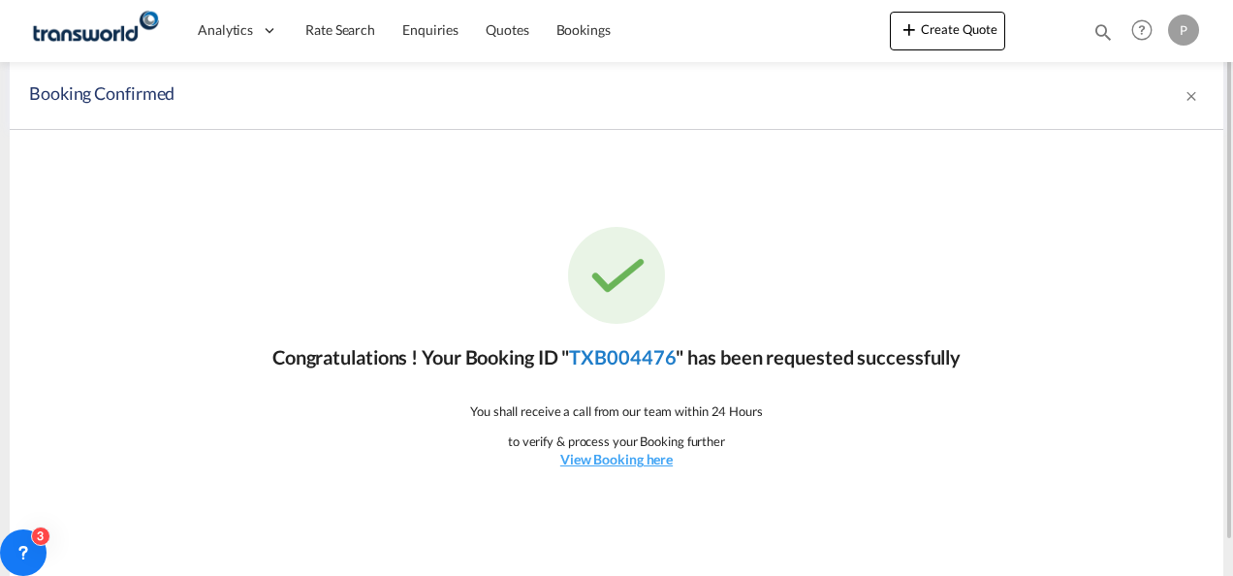
click at [663, 358] on link "TXB004476" at bounding box center [622, 356] width 107 height 23
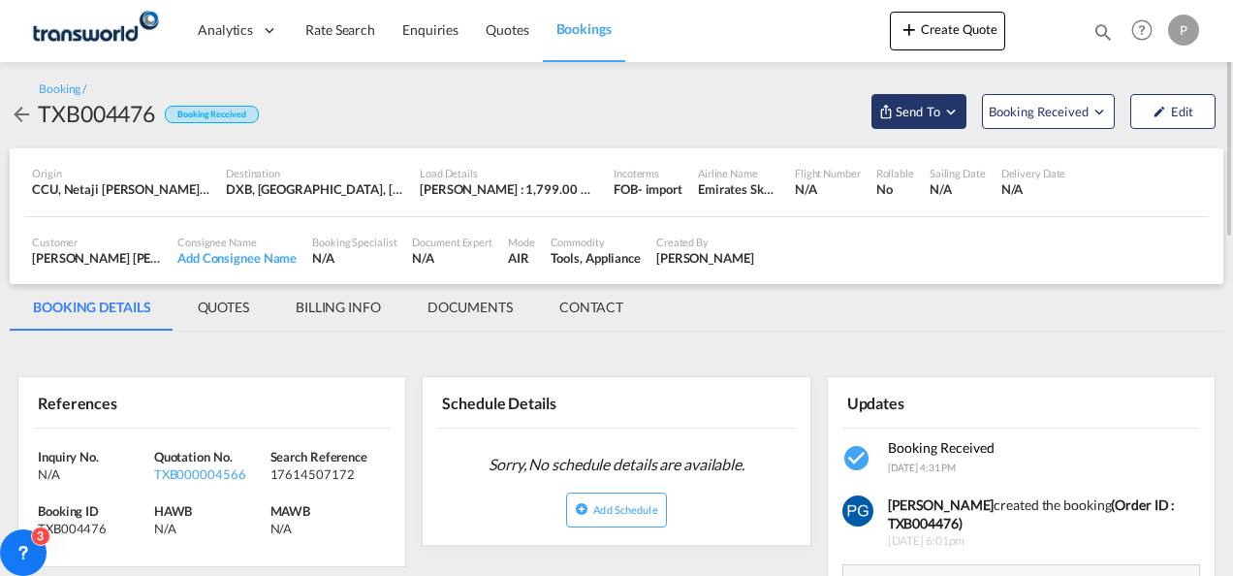
click at [928, 105] on span "Send To" at bounding box center [918, 111] width 48 height 19
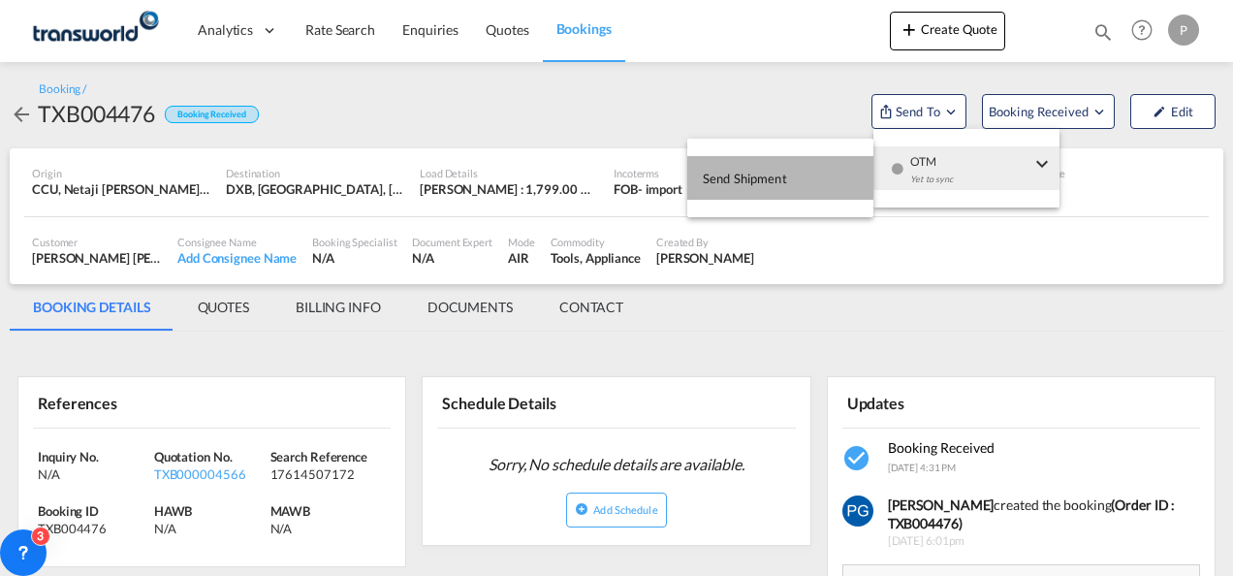
click at [815, 174] on button "Send Shipment" at bounding box center [780, 178] width 186 height 44
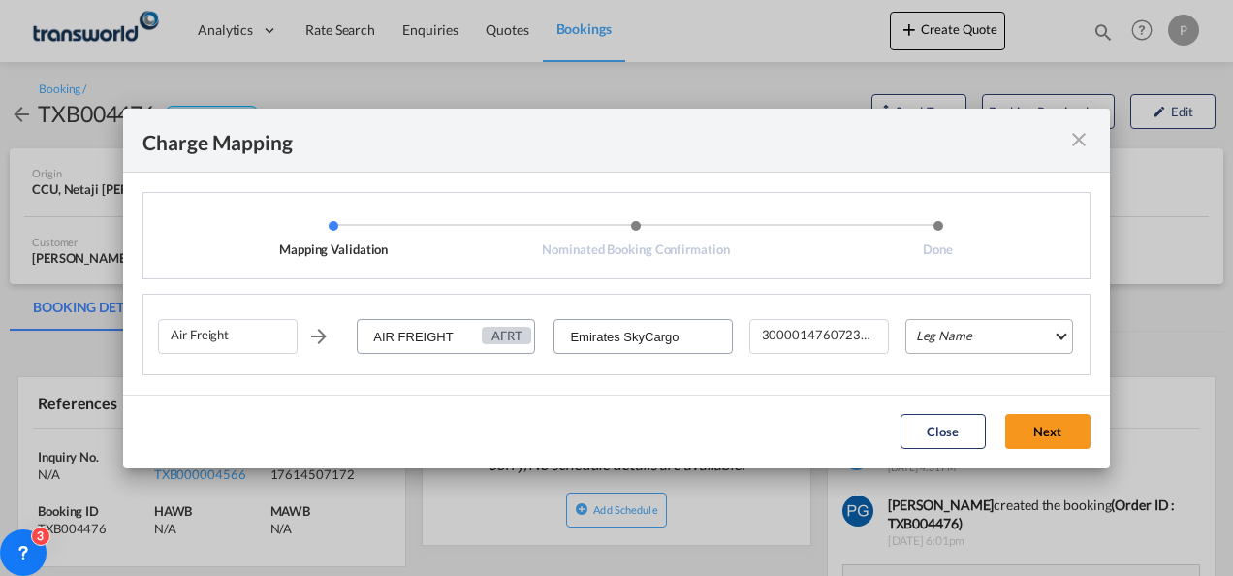
click at [925, 333] on md-select "Leg Name HANDLING ORIGIN HANDLING DESTINATION OTHERS TL PICK UP CUSTOMS ORIGIN …" at bounding box center [989, 336] width 168 height 35
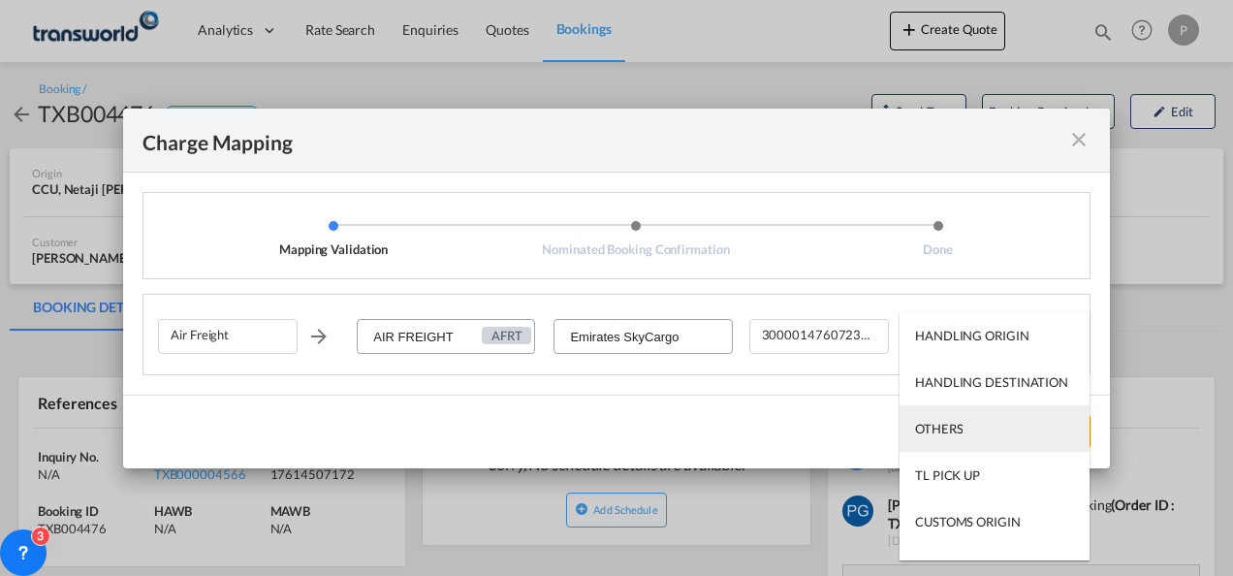
scroll to position [124, 0]
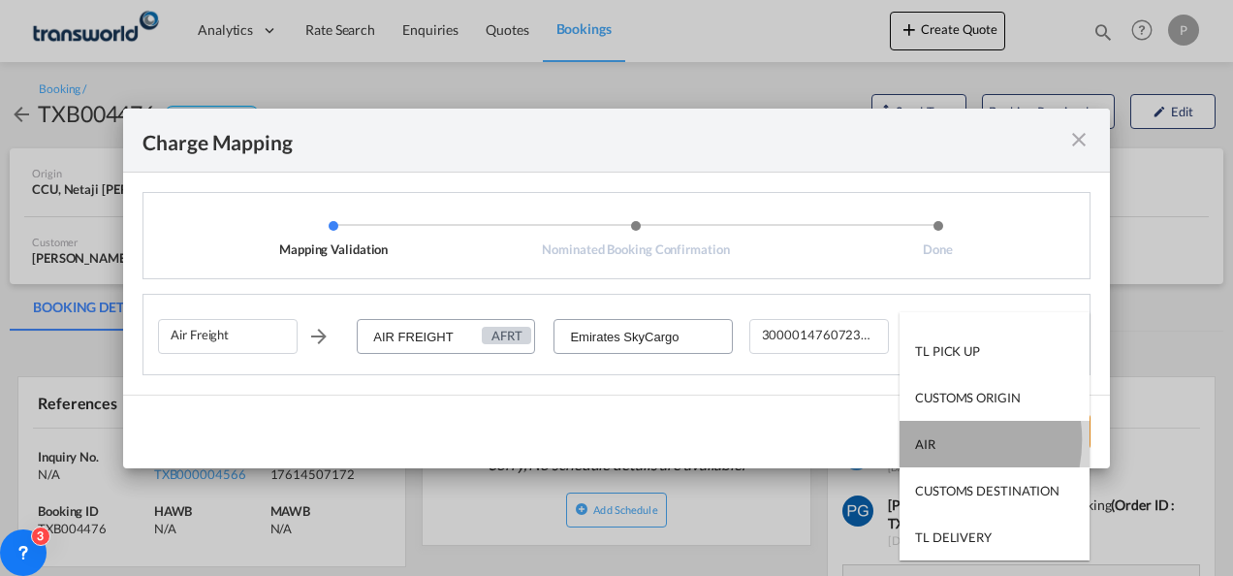
click at [938, 440] on md-option "AIR" at bounding box center [995, 444] width 190 height 47
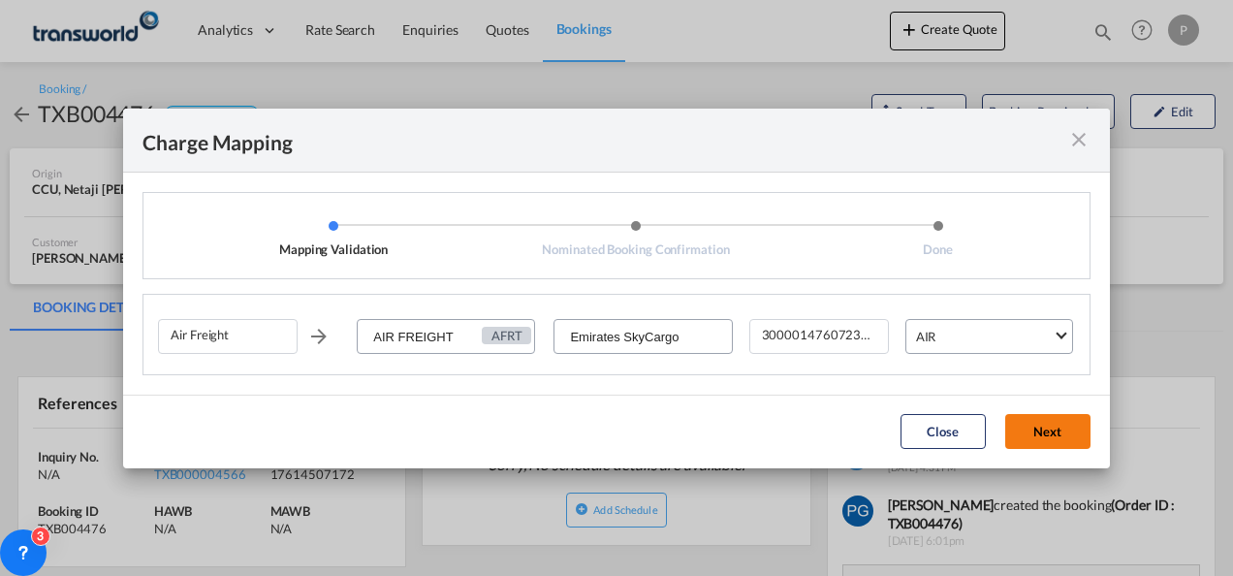
click at [1022, 428] on button "Next" at bounding box center [1047, 431] width 85 height 35
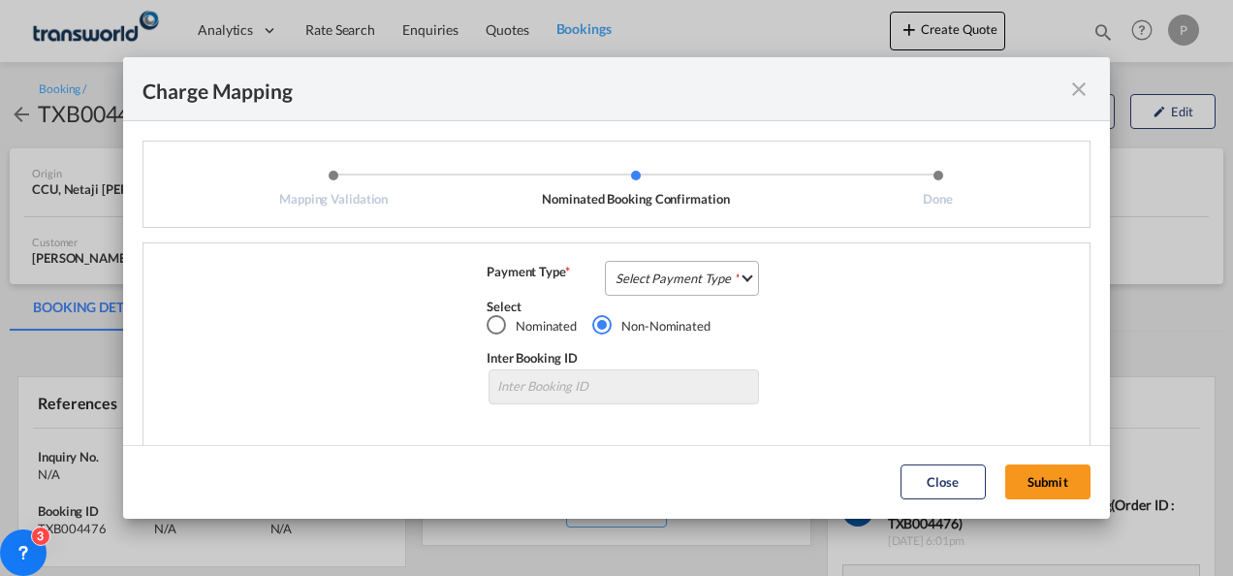
click at [689, 280] on md-select "Select Payment Type COLLECT PREPAID" at bounding box center [682, 278] width 154 height 35
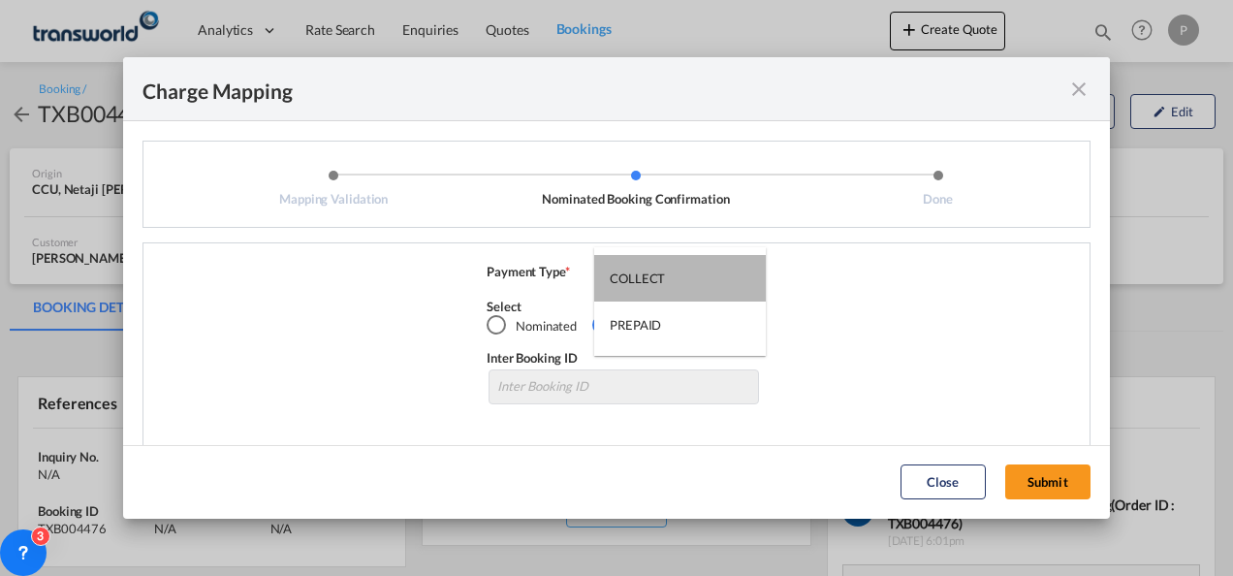
click at [689, 280] on md-option "COLLECT" at bounding box center [680, 278] width 172 height 47
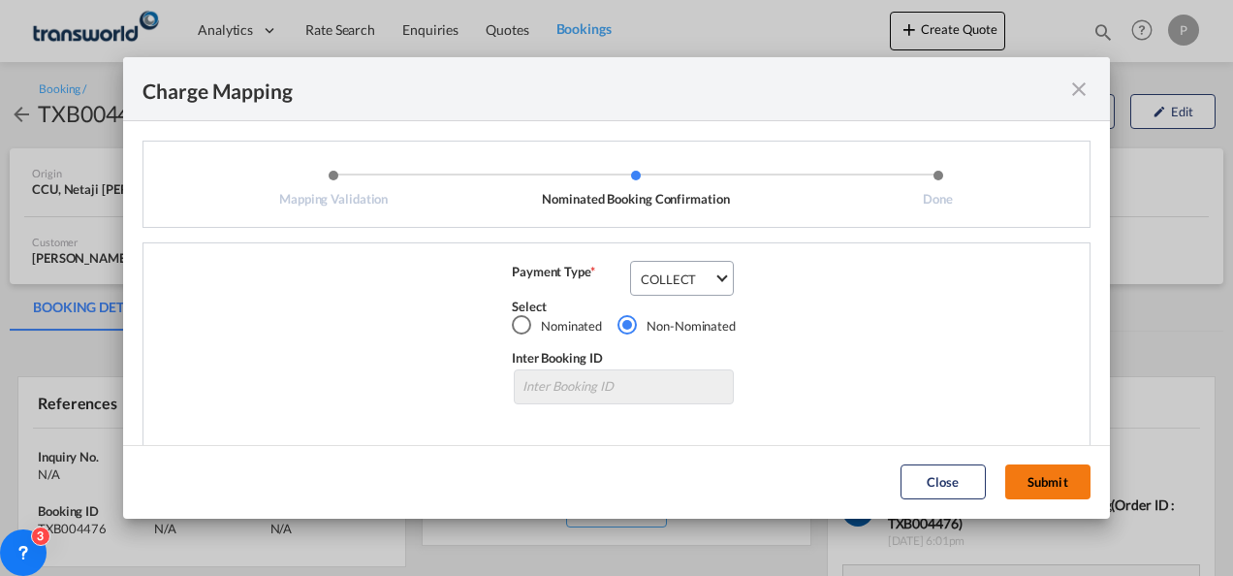
click at [1049, 475] on button "Submit" at bounding box center [1047, 481] width 85 height 35
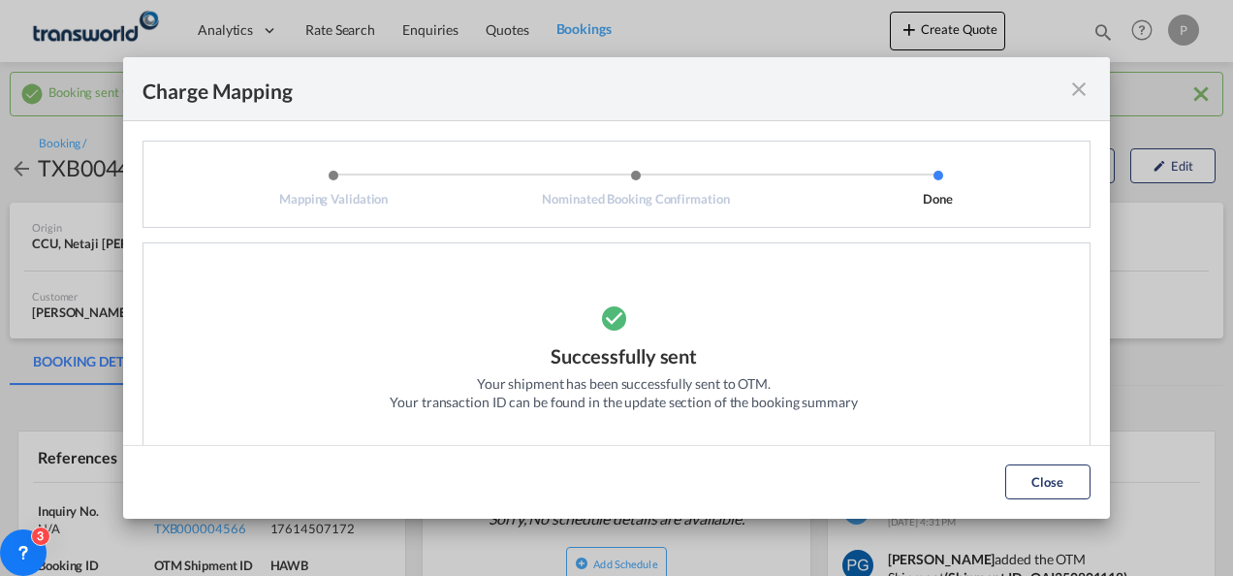
click at [1076, 86] on md-icon "icon-close fg-AAA8AD cursor" at bounding box center [1078, 89] width 23 height 23
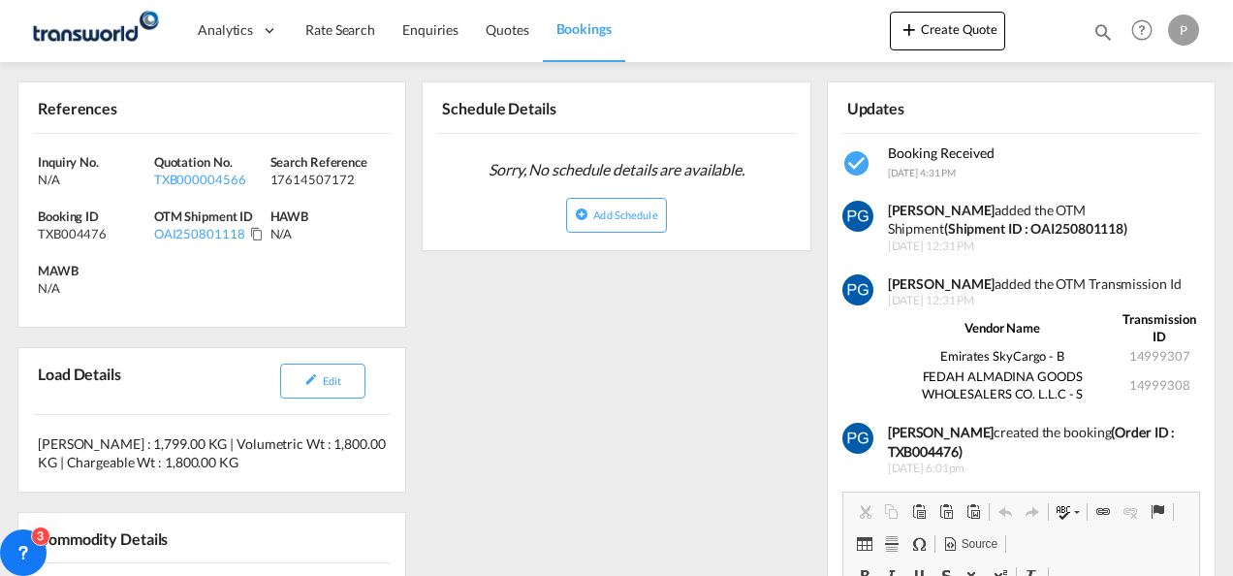
scroll to position [351, 0]
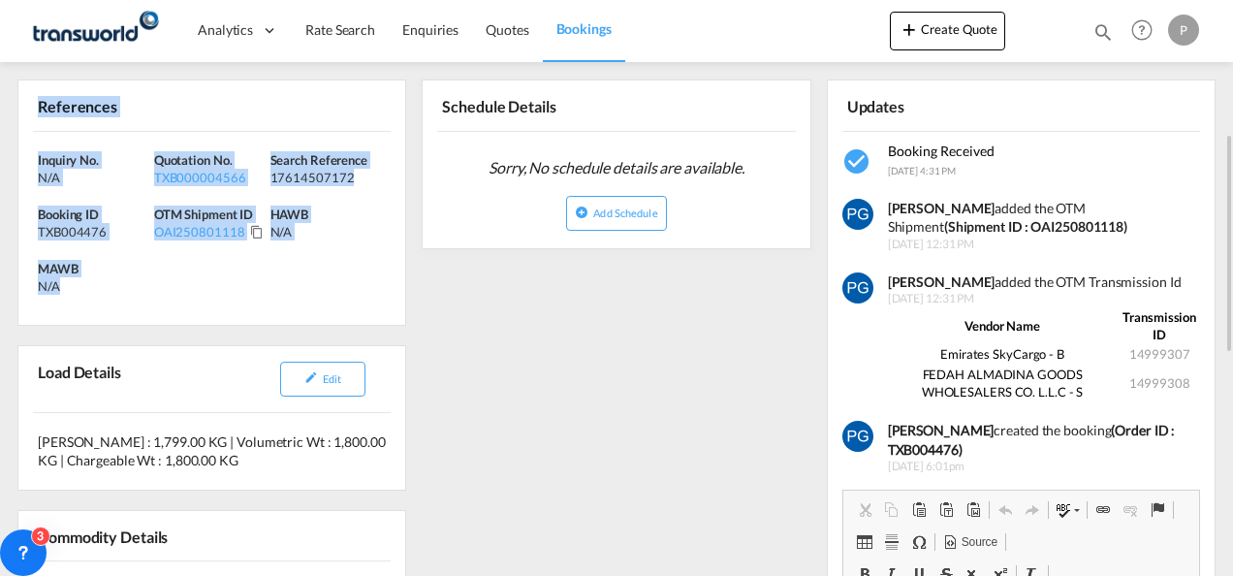
drag, startPoint x: 39, startPoint y: 105, endPoint x: 149, endPoint y: 300, distance: 224.8
click at [149, 300] on div "References Inquiry No. N/A Quotation No. TXB000004566 Search Reference 17614507…" at bounding box center [211, 202] width 389 height 246
copy div "References Inquiry No. N/A Quotation No. TXB000004566 Search Reference 17614507…"
